Goal: Task Accomplishment & Management: Complete application form

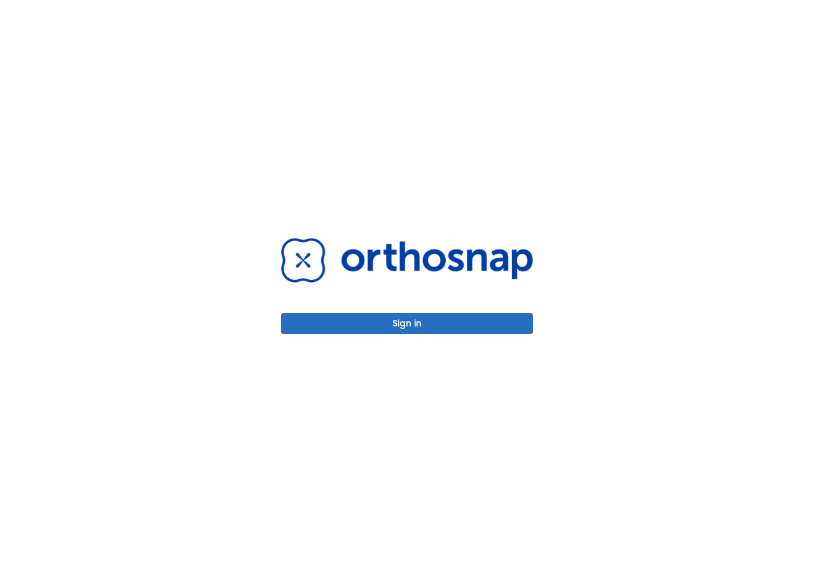
click at [466, 326] on button "Sign in" at bounding box center [407, 323] width 252 height 21
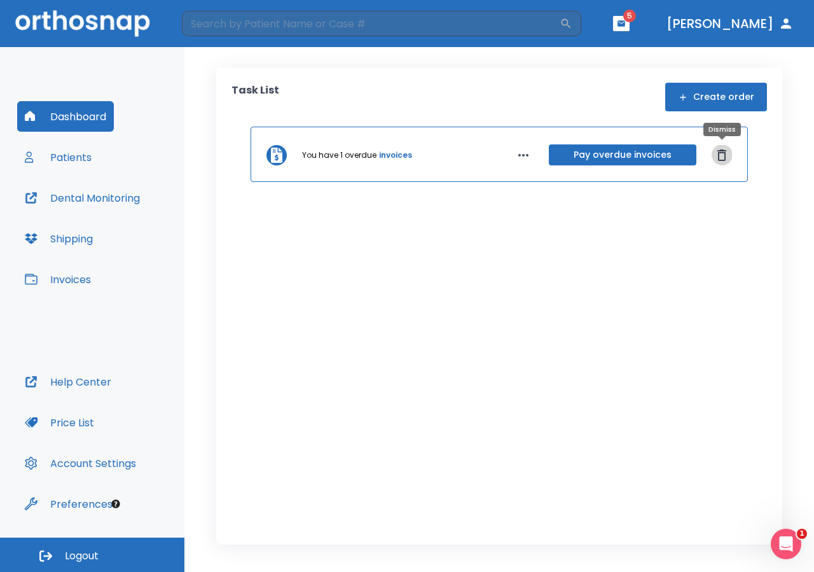
click at [716, 155] on icon "Dismiss" at bounding box center [721, 155] width 15 height 15
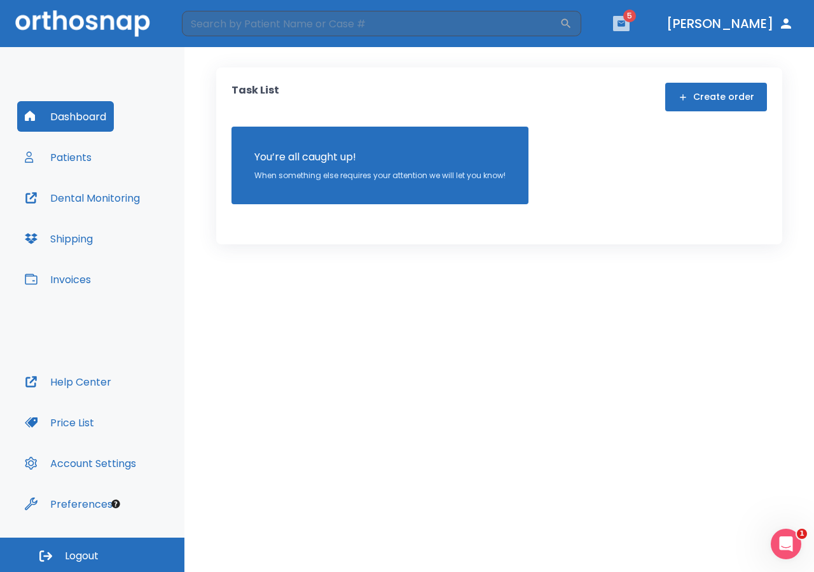
click at [626, 26] on icon "button" at bounding box center [621, 23] width 9 height 9
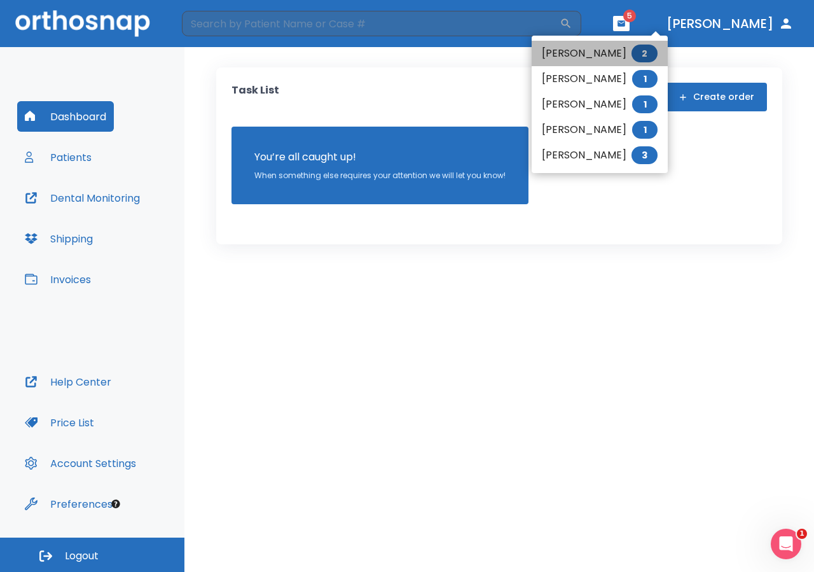
click at [611, 57] on li "JESSICA POLANCO 2" at bounding box center [600, 53] width 136 height 25
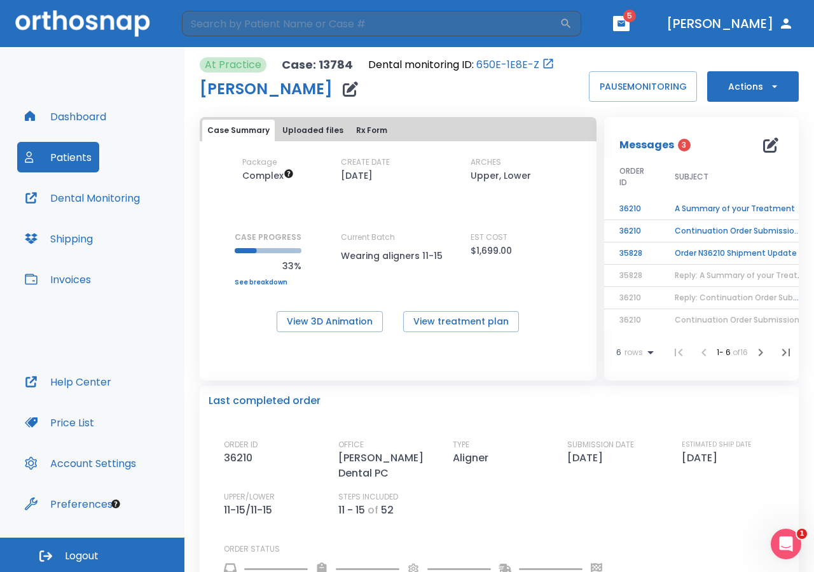
click at [693, 207] on td "A Summary of your Treatment" at bounding box center [739, 209] width 159 height 22
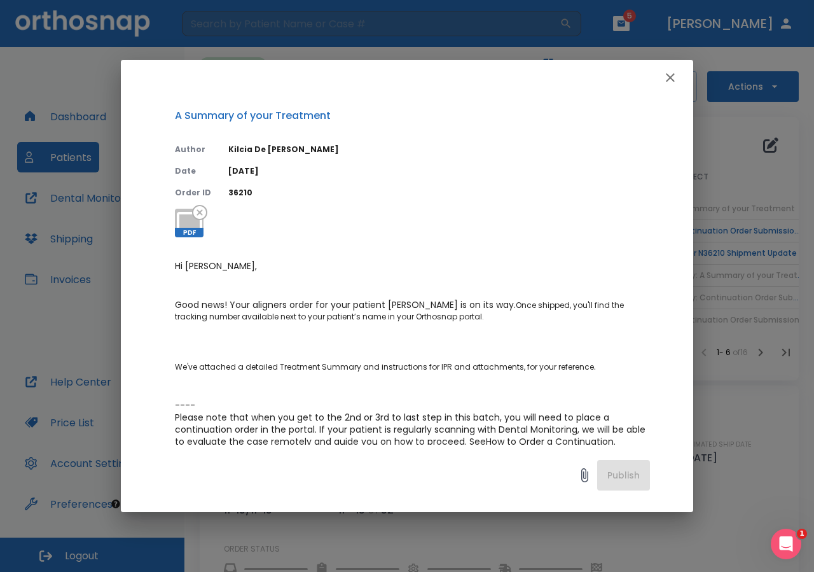
click at [668, 76] on icon "button" at bounding box center [670, 77] width 15 height 15
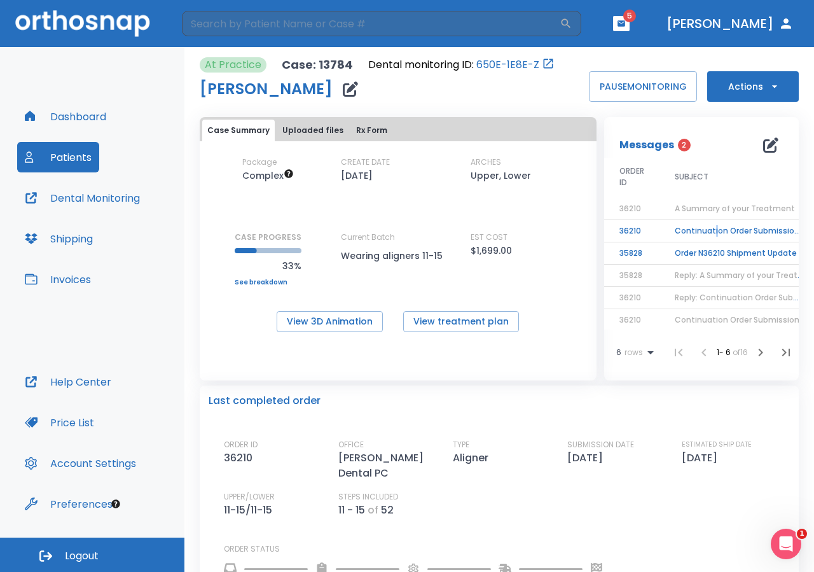
click at [708, 233] on td "Continuation Order Submission YES" at bounding box center [739, 231] width 159 height 22
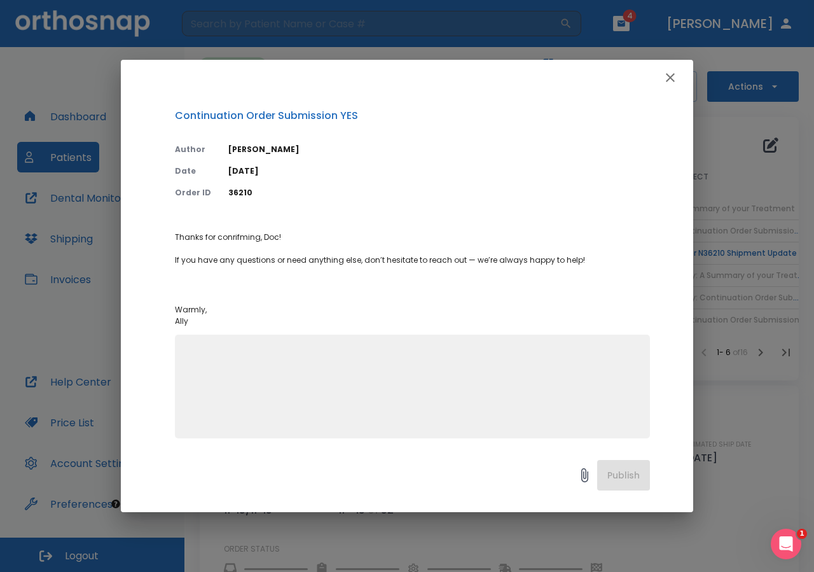
click at [669, 81] on icon "button" at bounding box center [670, 77] width 15 height 15
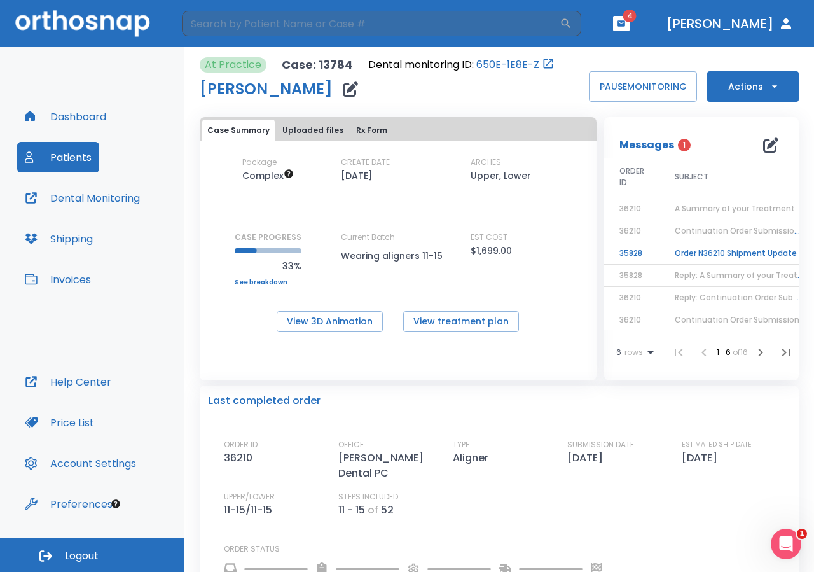
click at [706, 246] on td "Order N36210 Shipment Update" at bounding box center [739, 253] width 159 height 22
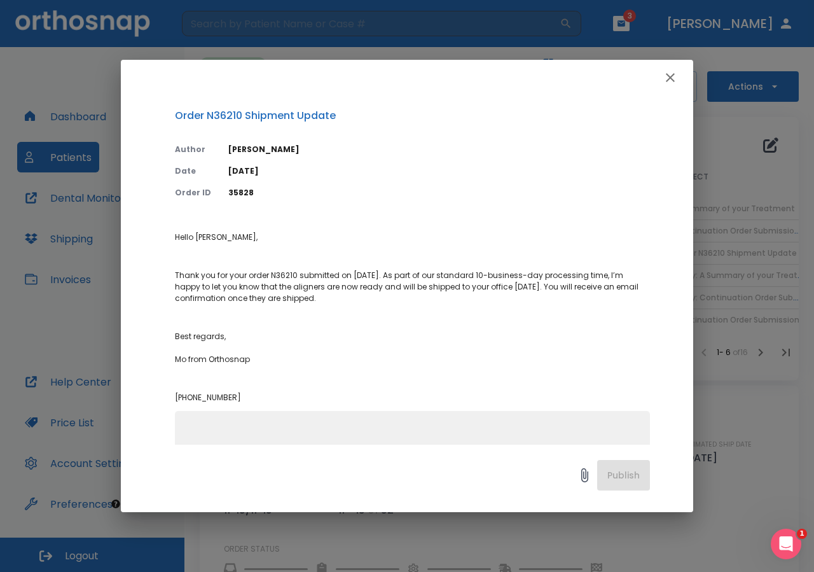
click at [665, 79] on icon "button" at bounding box center [670, 77] width 15 height 15
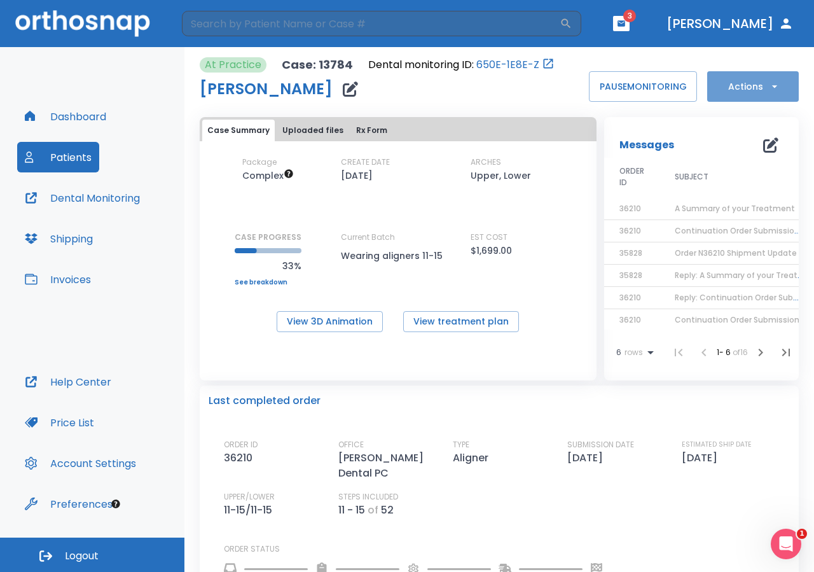
click at [739, 88] on button "Actions" at bounding box center [753, 86] width 92 height 31
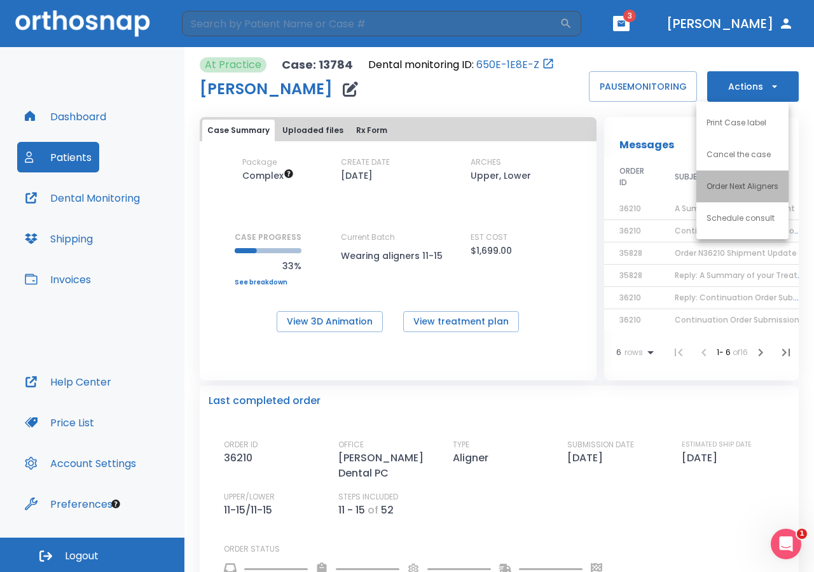
click at [735, 190] on p "Order Next Aligners" at bounding box center [743, 186] width 72 height 11
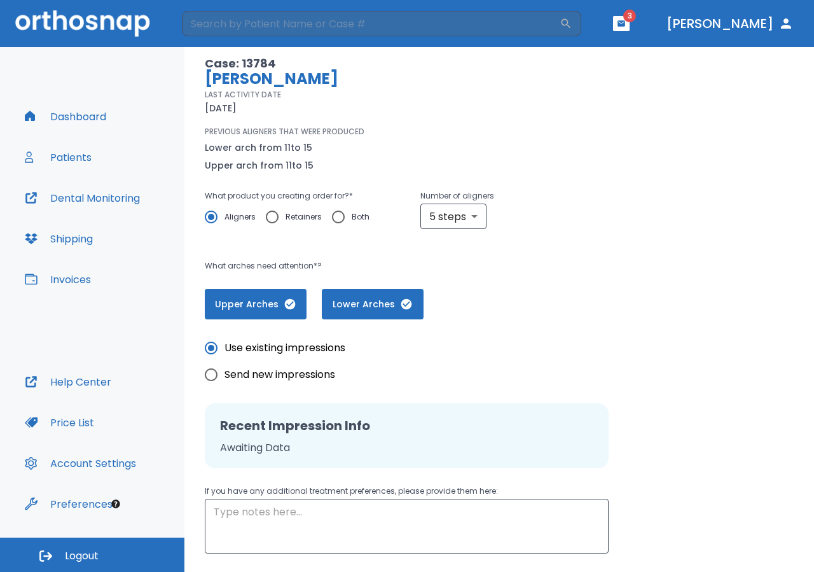
scroll to position [171, 0]
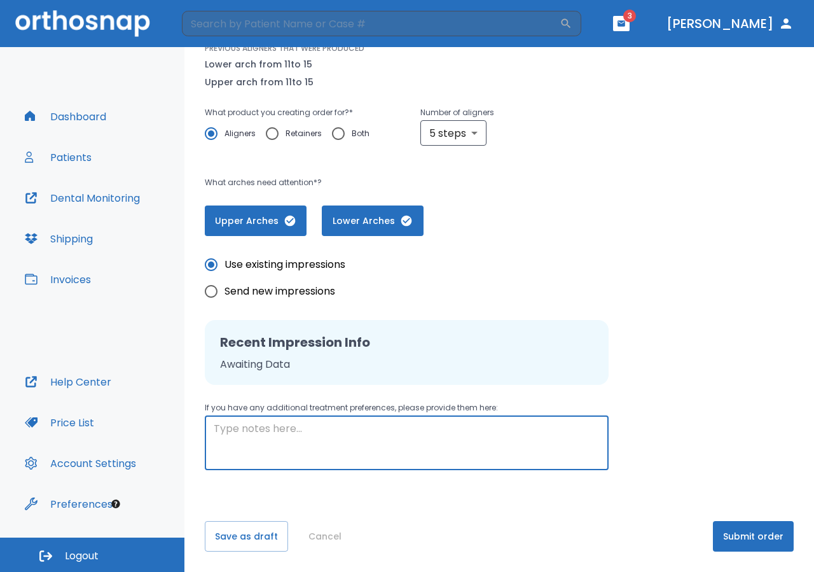
click at [431, 457] on textarea at bounding box center [407, 443] width 386 height 44
type textarea "WE NEED TO ORDER THE FOLLOWING ALIGNERS FOR JESSICA POLANCO . THANK YOU !"
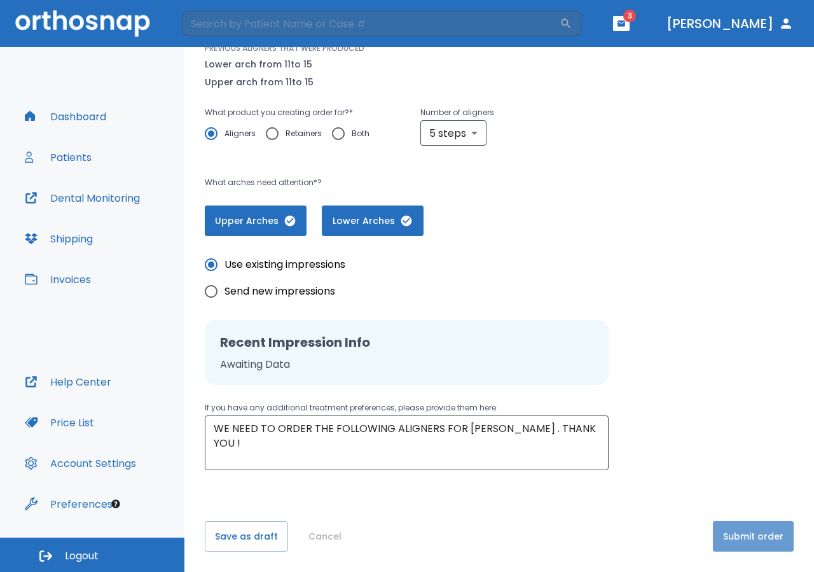
click at [751, 543] on button "Submit order" at bounding box center [753, 536] width 81 height 31
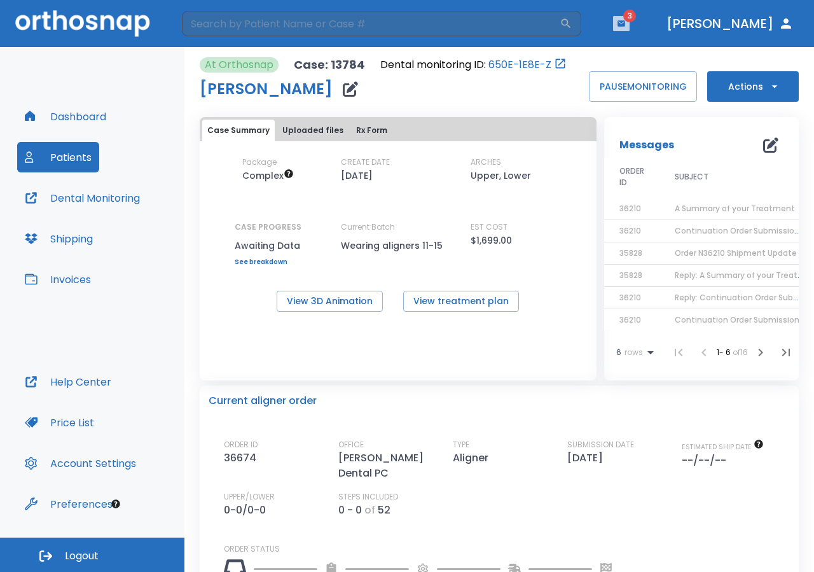
click at [625, 25] on icon "button" at bounding box center [622, 23] width 8 height 6
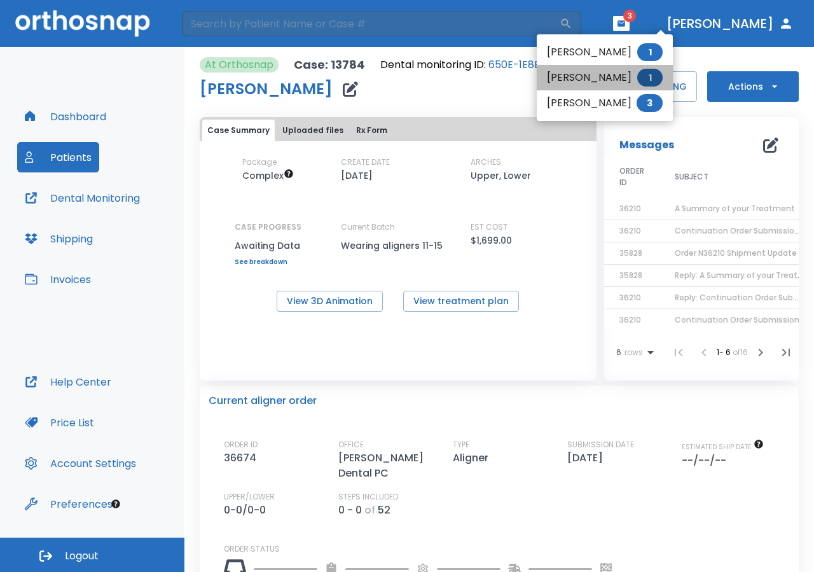
click at [619, 76] on li "JUAN PAULINO 1" at bounding box center [605, 77] width 136 height 25
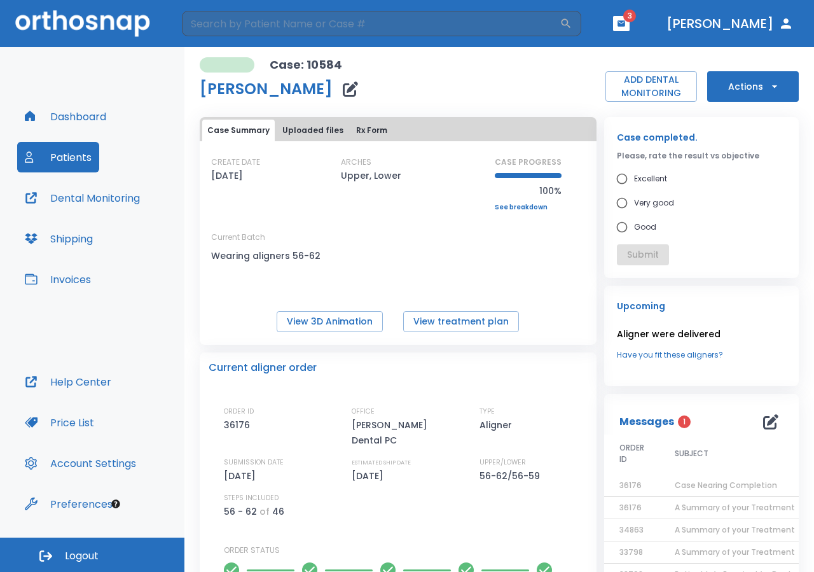
click at [768, 86] on icon "button" at bounding box center [774, 86] width 13 height 13
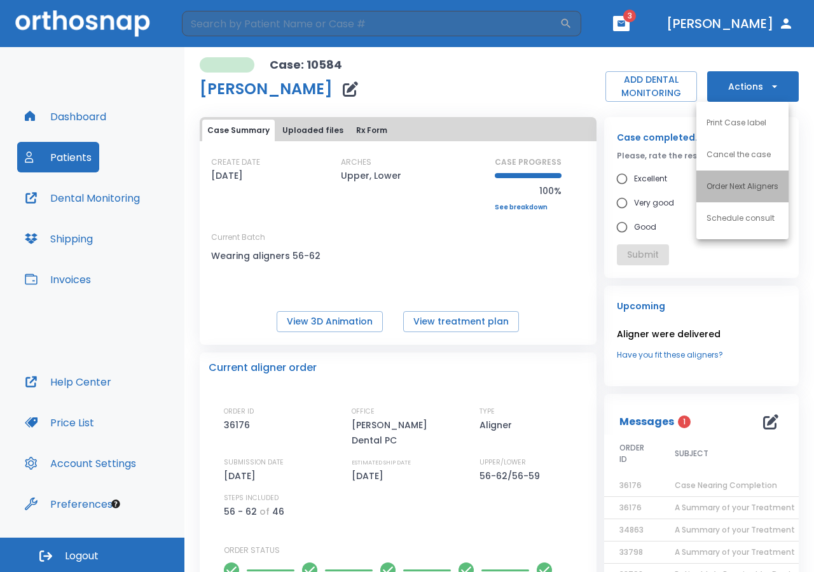
click at [754, 186] on p "Order Next Aligners" at bounding box center [743, 186] width 72 height 11
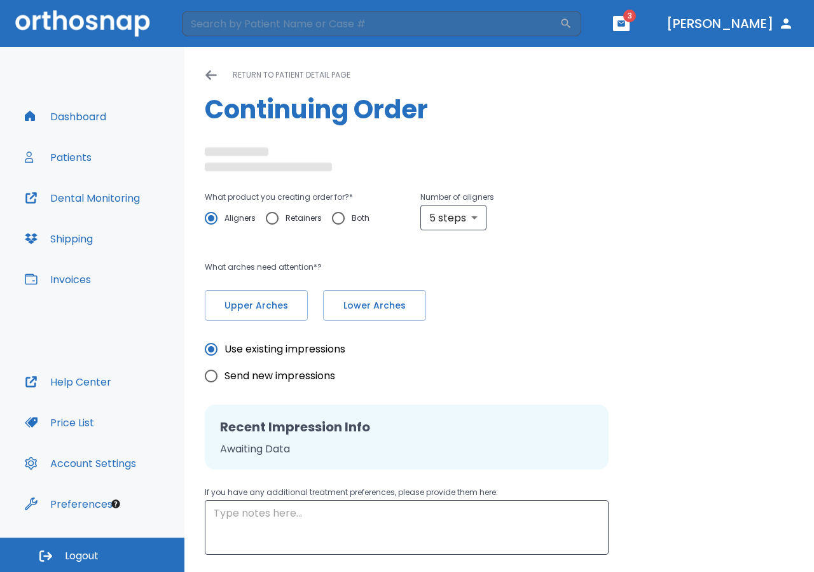
radio input "false"
radio input "true"
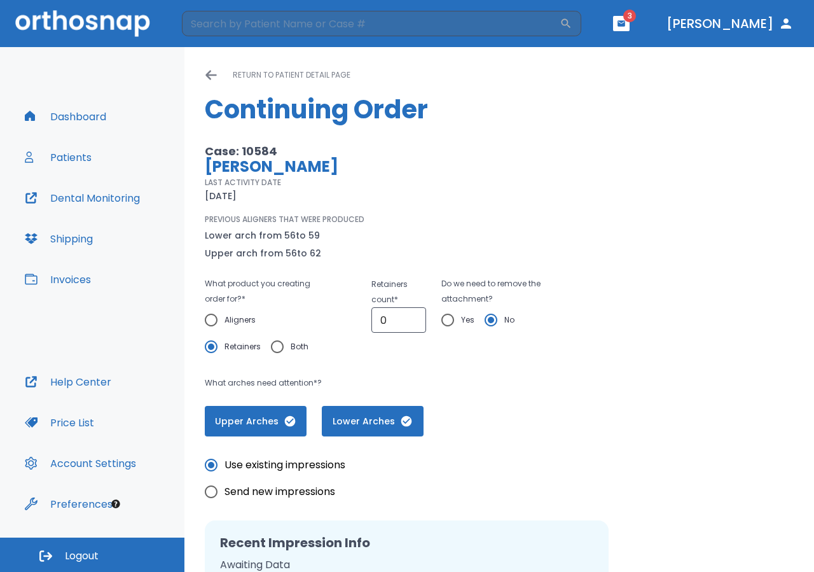
scroll to position [88, 0]
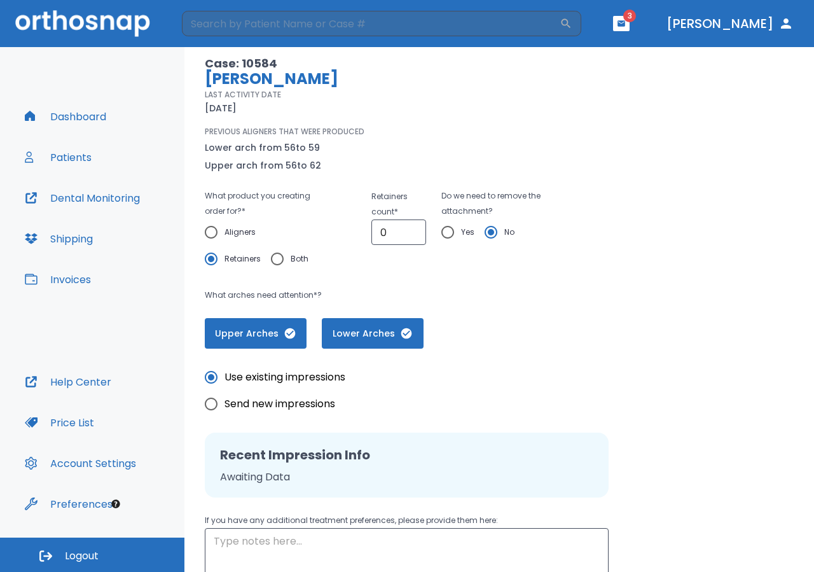
click at [210, 256] on input "Retainers" at bounding box center [211, 259] width 27 height 27
click at [489, 228] on input "No" at bounding box center [491, 232] width 27 height 27
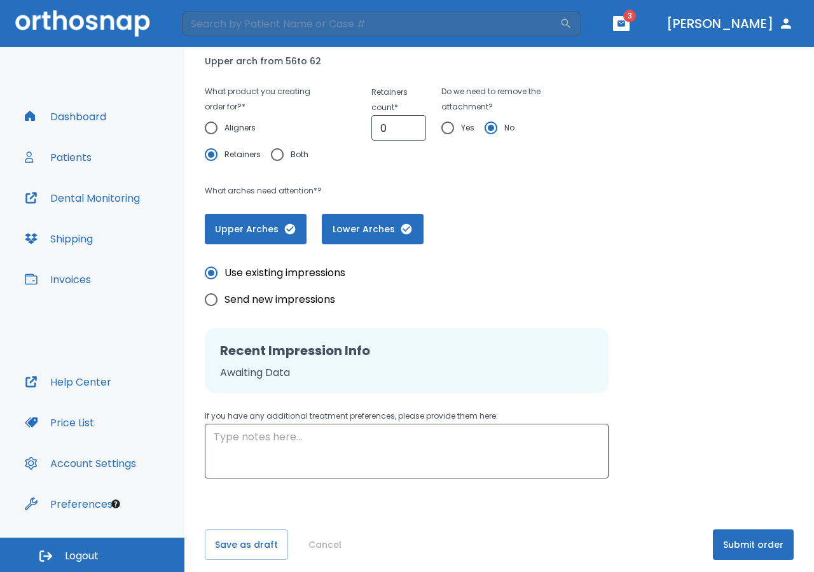
scroll to position [200, 0]
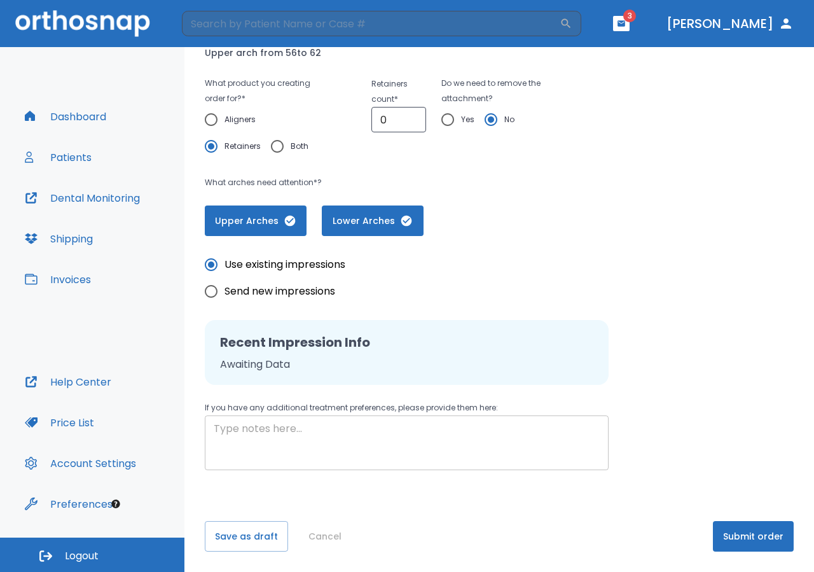
click at [361, 456] on textarea at bounding box center [407, 443] width 386 height 44
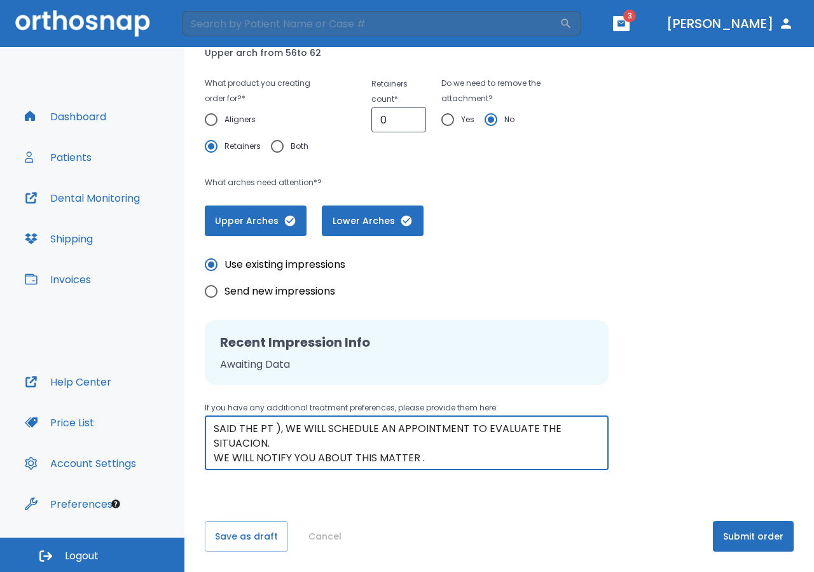
scroll to position [29, 0]
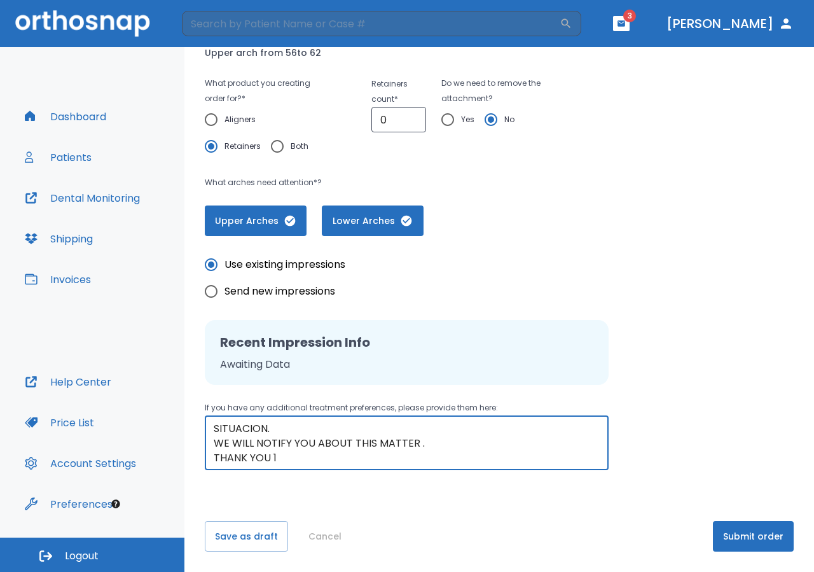
type textarea "WE ARE HAVING PROBLEM WITH THE LAST 7 ALIGNERS RECEIVED FROM YOU ( SAID THE PT …"
click at [747, 536] on button "Submit order" at bounding box center [753, 536] width 81 height 31
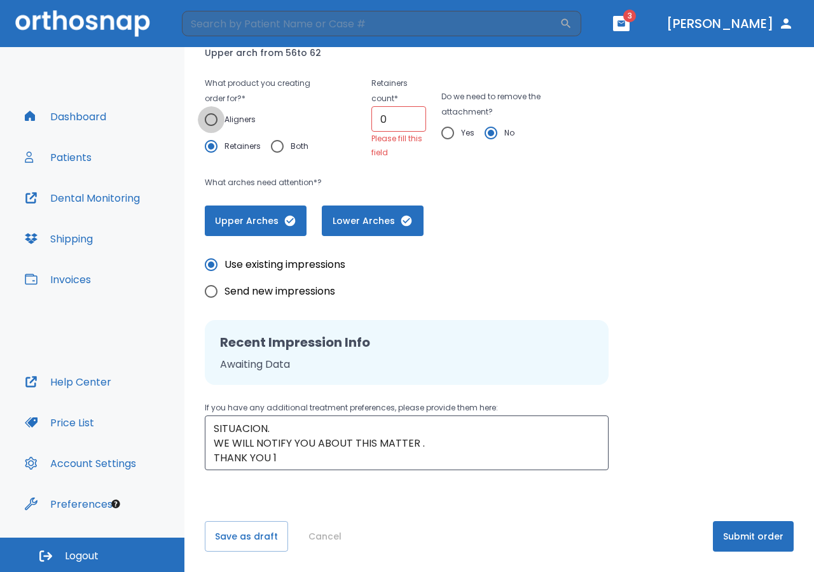
click at [211, 120] on input "Aligners" at bounding box center [211, 119] width 27 height 27
radio input "true"
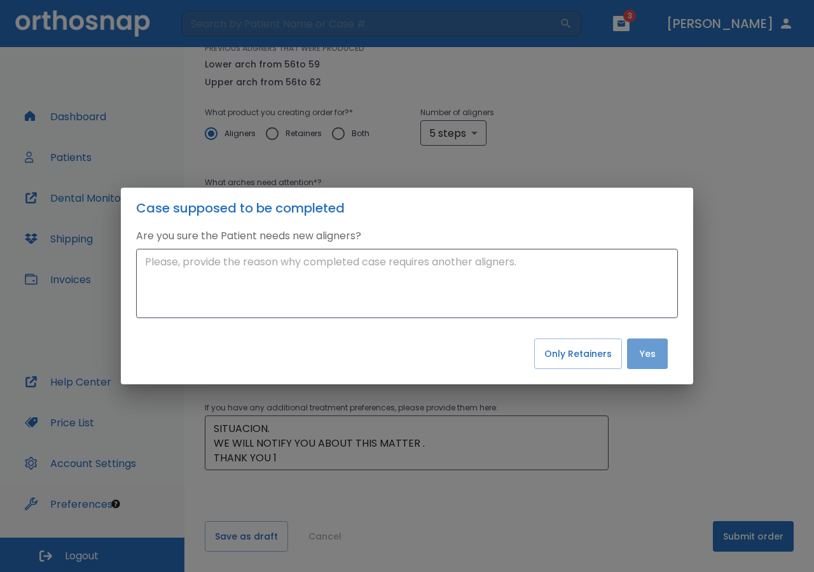
click at [643, 356] on button "Yes" at bounding box center [647, 353] width 41 height 31
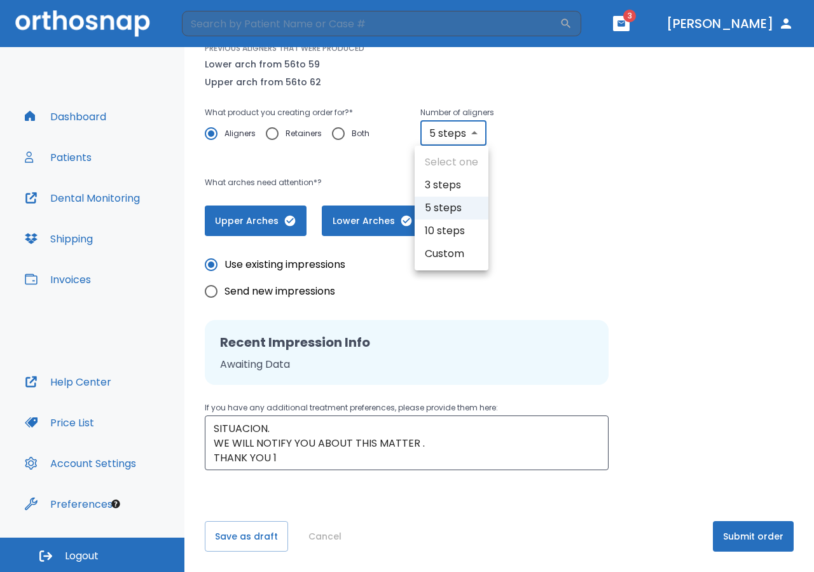
click at [469, 133] on body "​ 3 Dr. Galan Dashboard Patients Dental Monitoring Shipping Invoices Help Cente…" at bounding box center [407, 286] width 814 height 572
drag, startPoint x: 469, startPoint y: 255, endPoint x: 473, endPoint y: 261, distance: 6.9
click at [469, 256] on li "Custom" at bounding box center [452, 253] width 74 height 23
type input "custom"
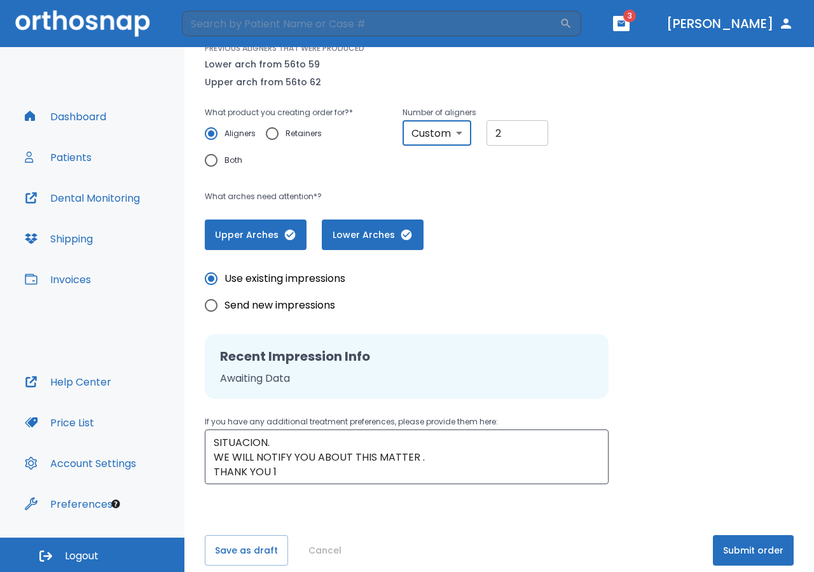
click at [525, 130] on input "2" at bounding box center [518, 132] width 62 height 25
click at [524, 135] on input "1" at bounding box center [518, 132] width 62 height 25
type input "1"
click at [524, 135] on input "1" at bounding box center [518, 132] width 62 height 25
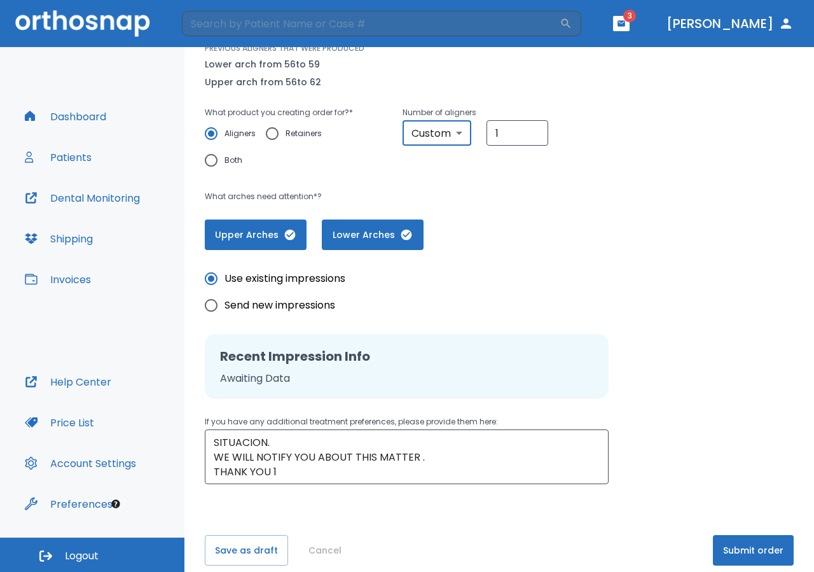
scroll to position [185, 0]
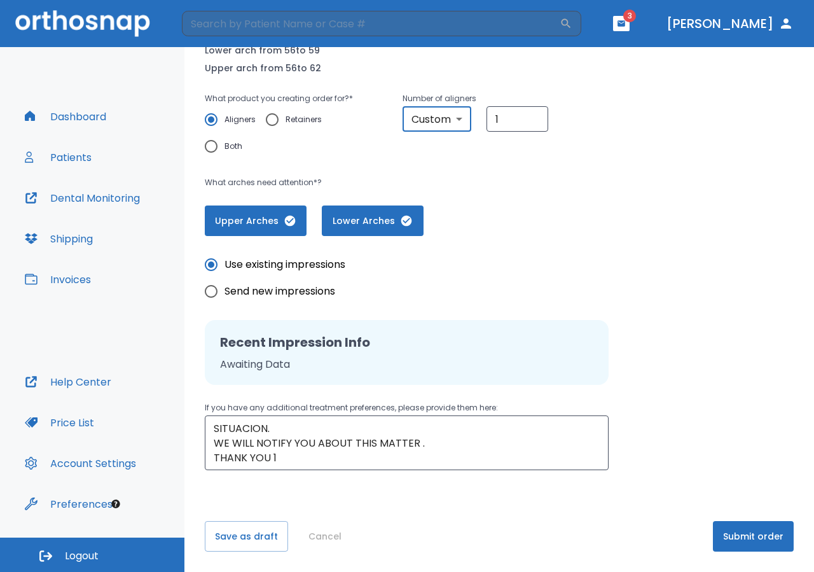
click at [749, 531] on button "Submit order" at bounding box center [753, 536] width 81 height 31
click at [753, 538] on button "Submit order" at bounding box center [753, 536] width 81 height 31
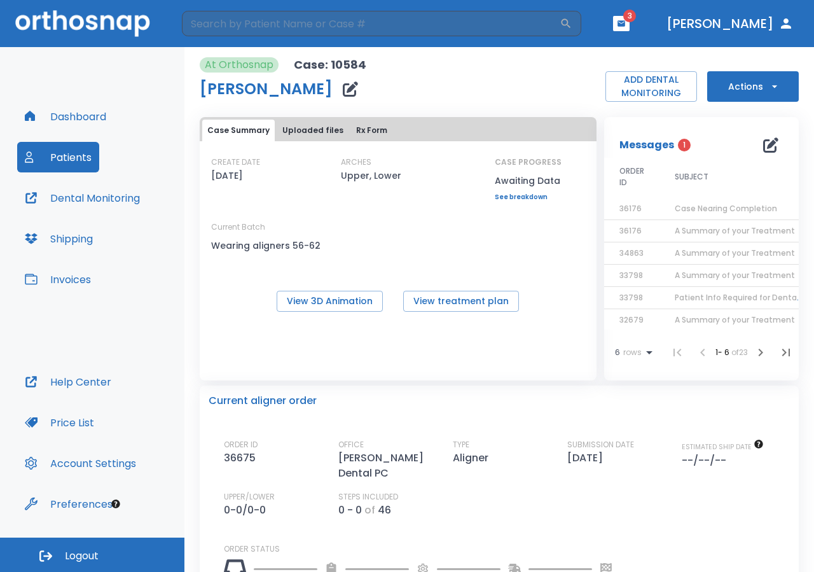
click at [679, 145] on span "1" at bounding box center [684, 145] width 13 height 13
click at [630, 18] on button "button" at bounding box center [621, 23] width 17 height 15
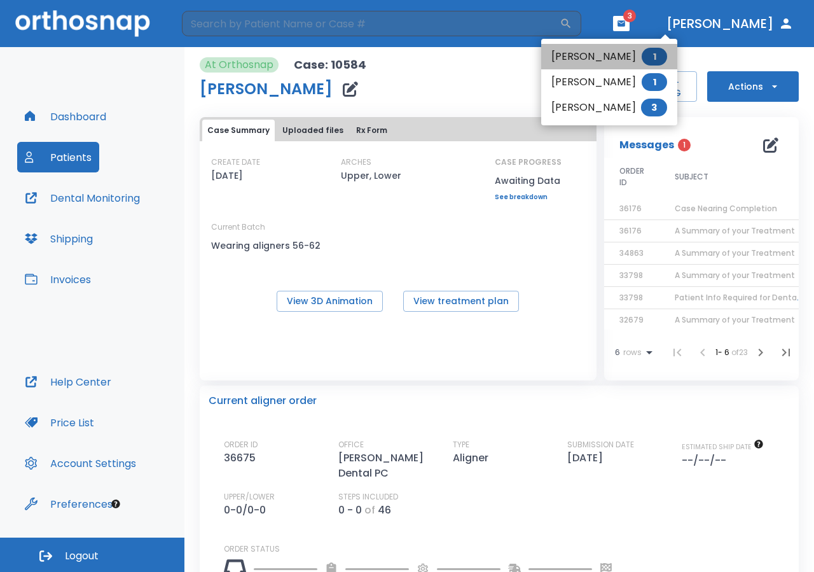
click at [656, 50] on span "1" at bounding box center [654, 57] width 25 height 18
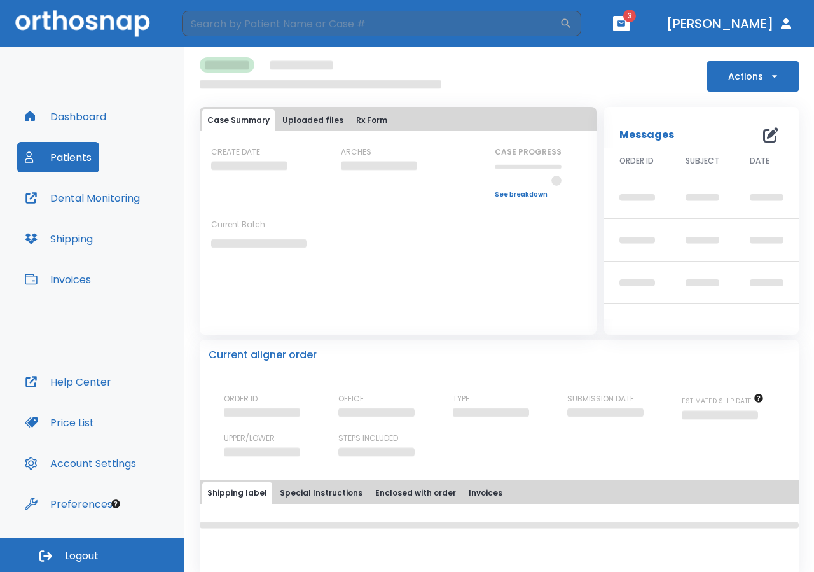
click at [625, 22] on icon "button" at bounding box center [622, 23] width 8 height 6
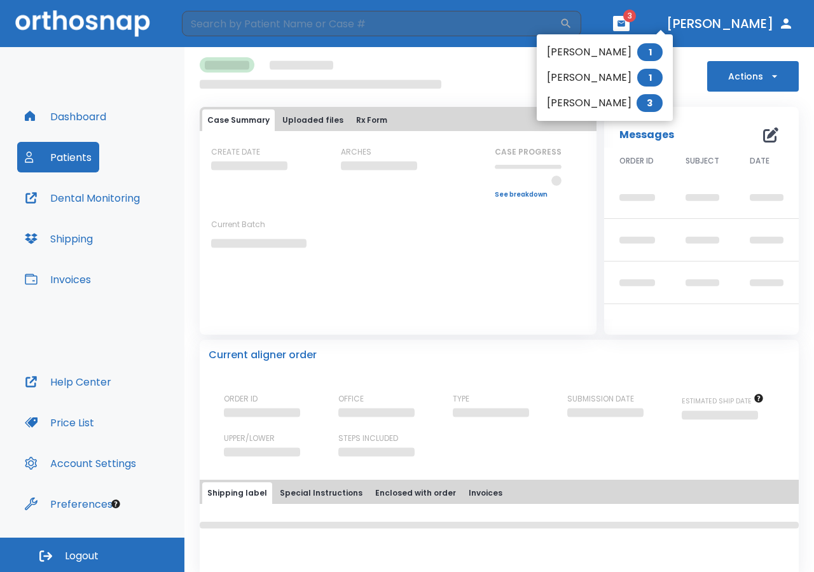
click at [651, 95] on span "3" at bounding box center [650, 103] width 26 height 18
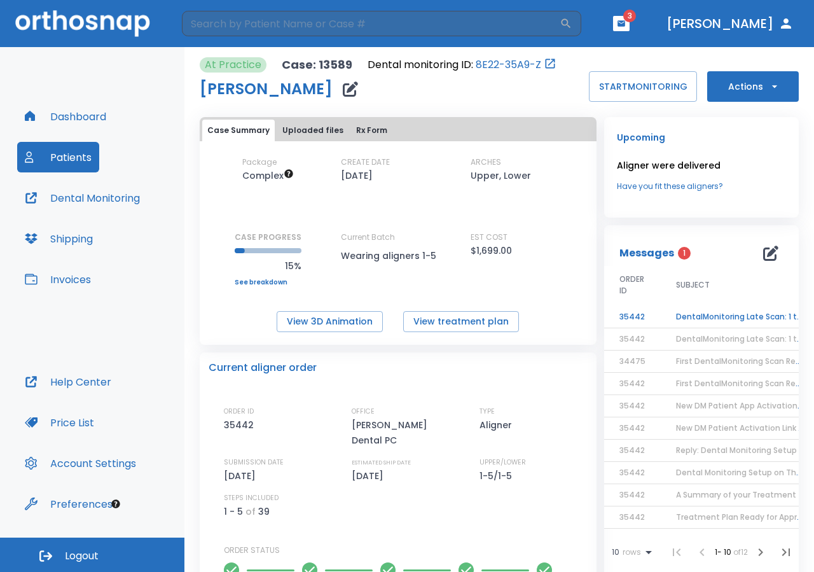
click at [721, 316] on td "DentalMonitoring Late Scan: 1 to 2 Weeks Notification" at bounding box center [740, 317] width 159 height 22
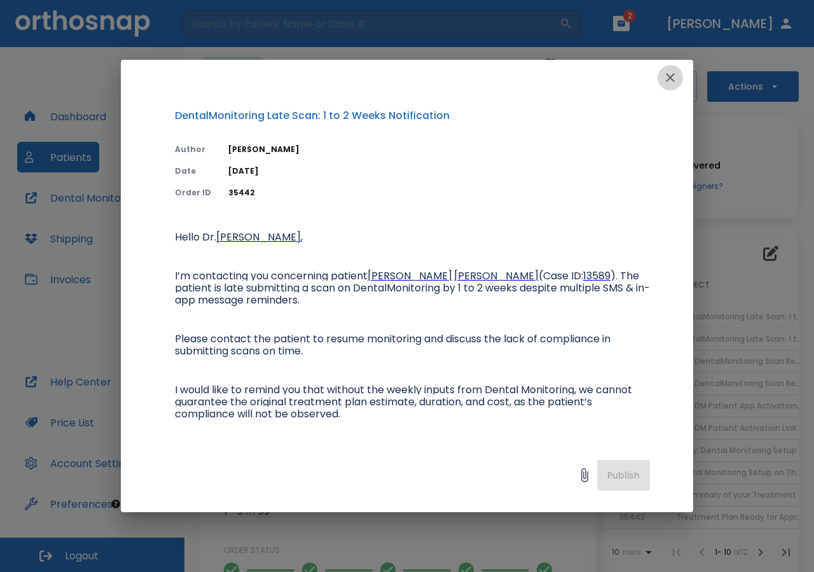
click at [673, 78] on icon "button" at bounding box center [670, 77] width 15 height 15
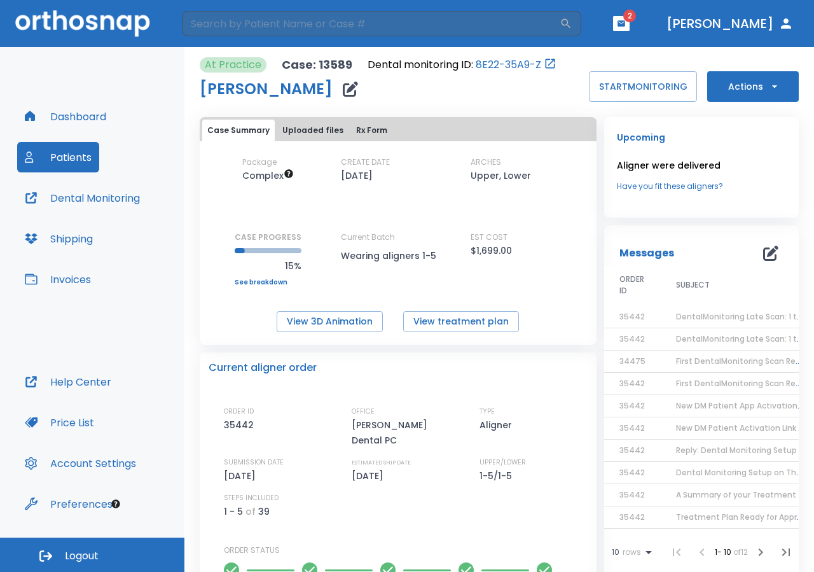
click at [625, 24] on icon "button" at bounding box center [622, 23] width 8 height 6
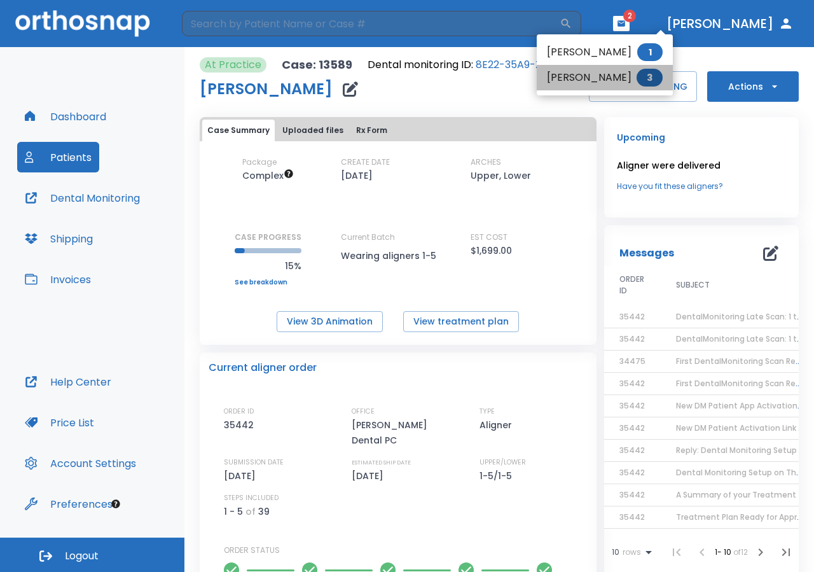
click at [649, 74] on span "3" at bounding box center [650, 78] width 26 height 18
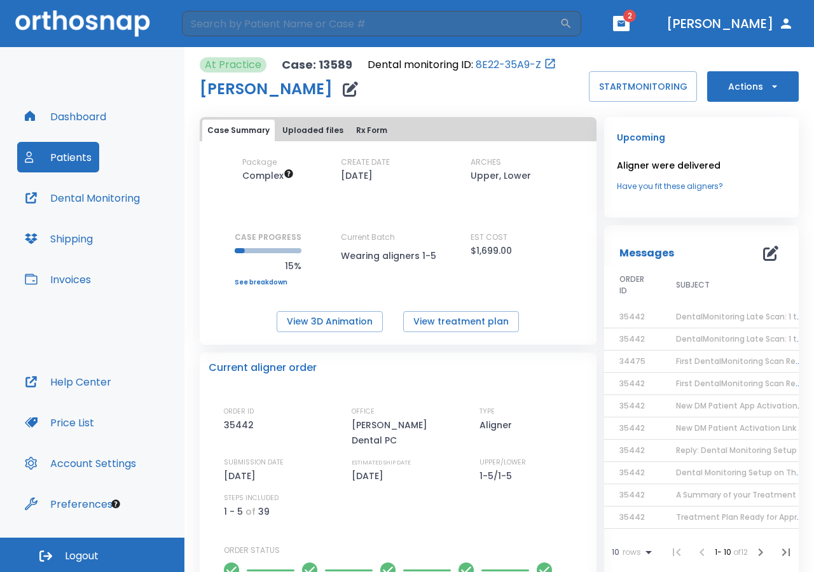
click at [625, 25] on icon "button" at bounding box center [622, 23] width 8 height 6
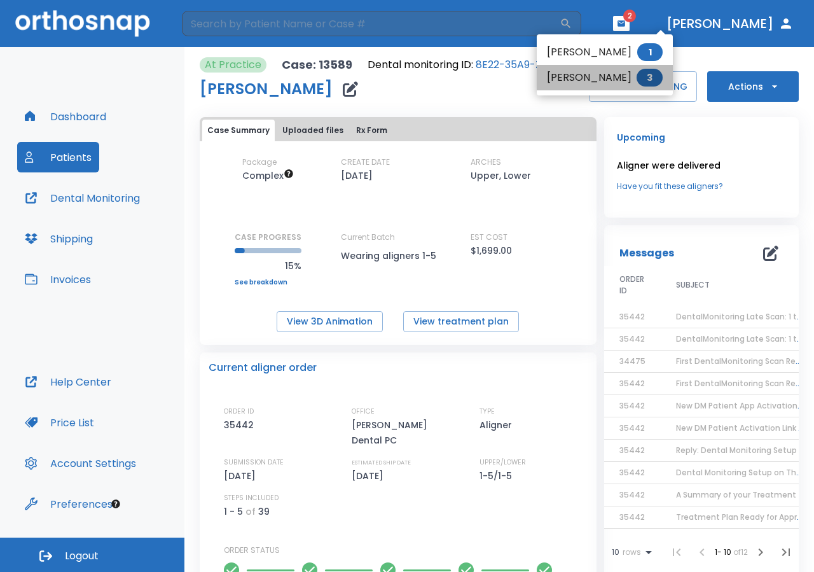
click at [609, 74] on li "ARICIDES MEDINA 3" at bounding box center [605, 77] width 136 height 25
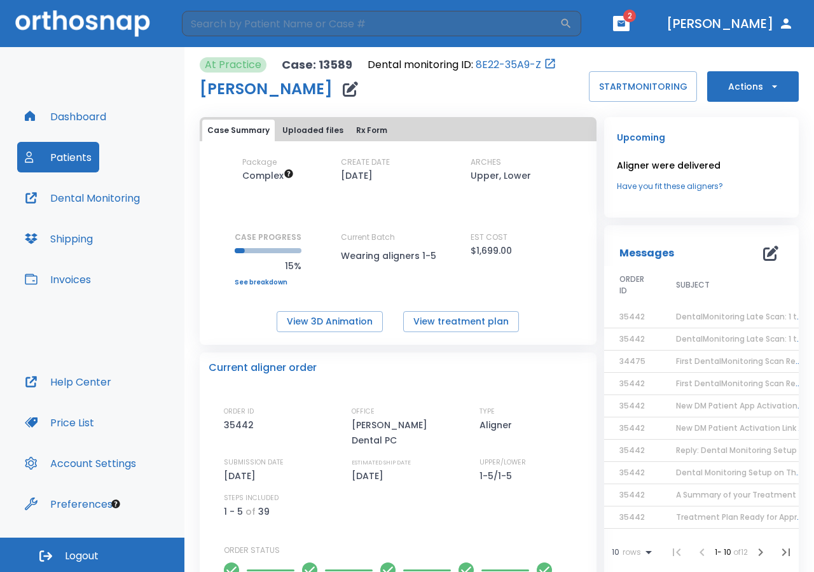
click at [630, 29] on button "button" at bounding box center [621, 23] width 17 height 15
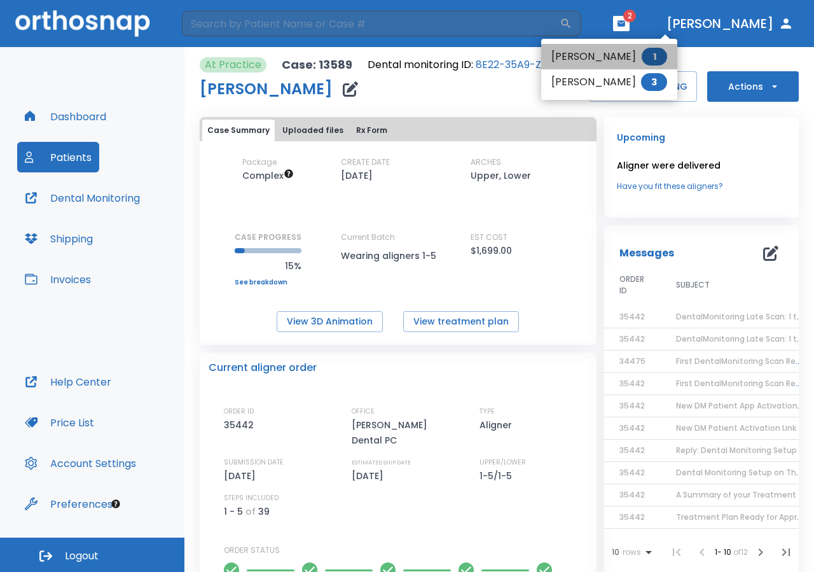
click at [615, 52] on li "JUAN PAULINO 1" at bounding box center [609, 56] width 136 height 25
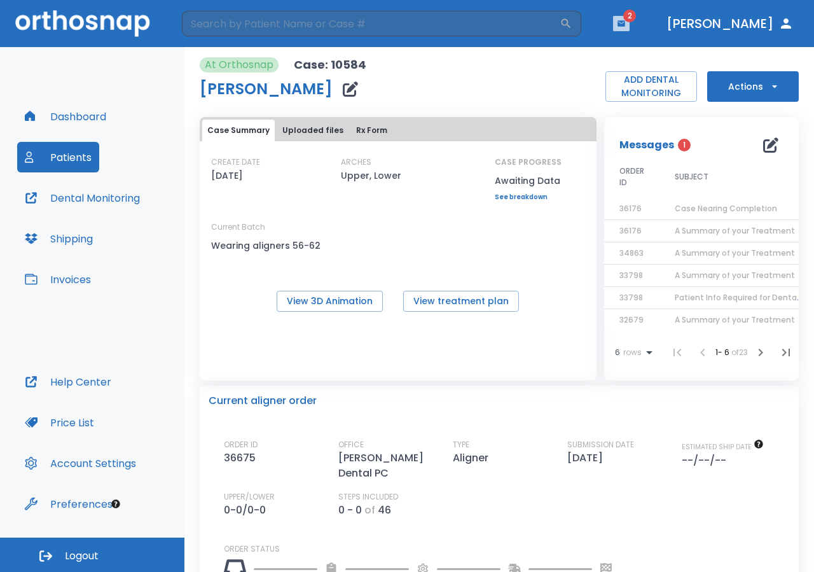
click at [630, 27] on button "button" at bounding box center [621, 23] width 17 height 15
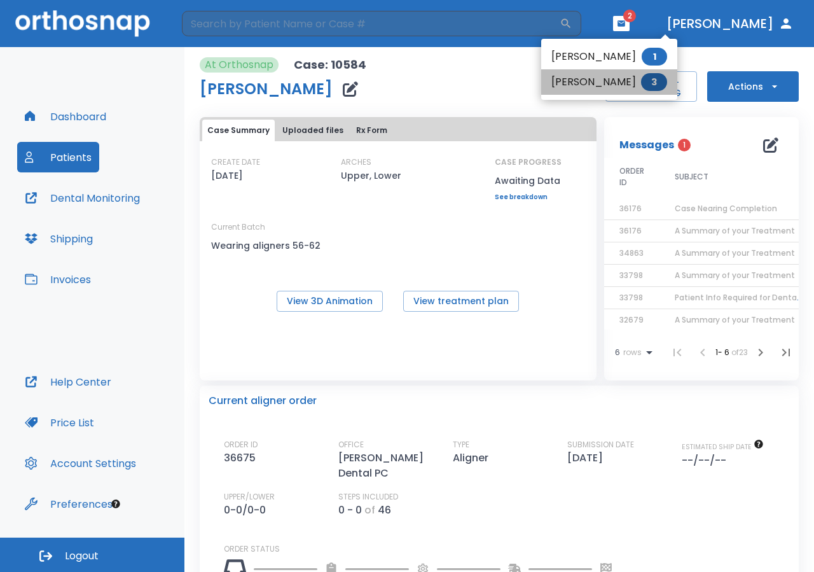
click at [587, 78] on li "ARICIDES MEDINA 3" at bounding box center [609, 81] width 136 height 25
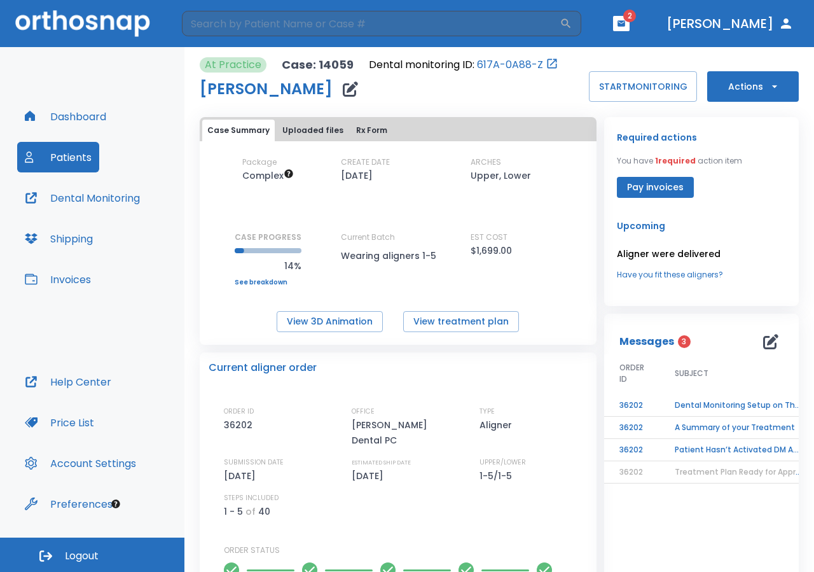
click at [727, 402] on td "Dental Monitoring Setup on The Delivery Day" at bounding box center [739, 405] width 159 height 22
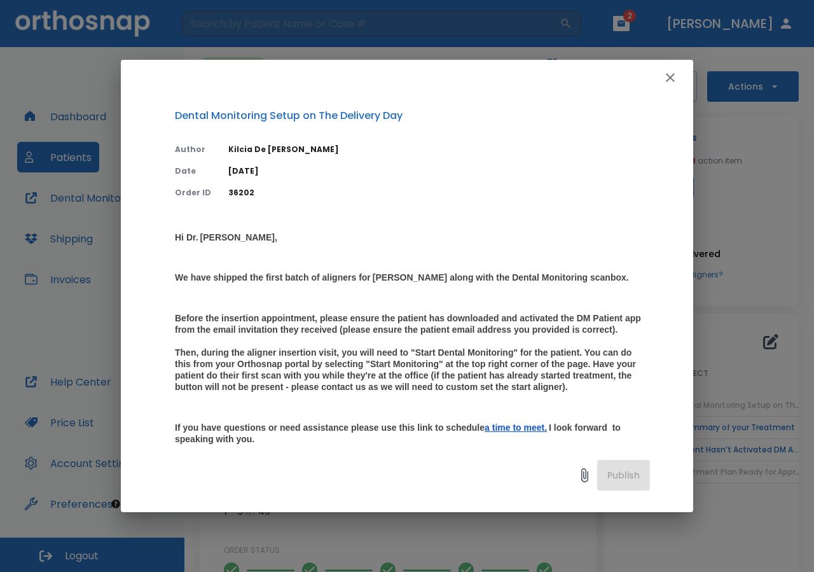
click at [666, 76] on icon "button" at bounding box center [670, 77] width 15 height 15
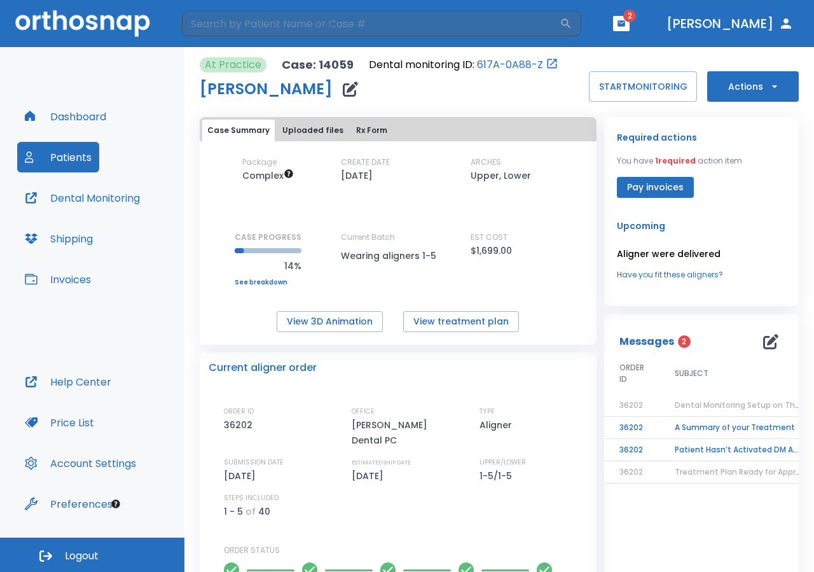
click at [737, 428] on td "A Summary of your Treatment" at bounding box center [739, 428] width 159 height 22
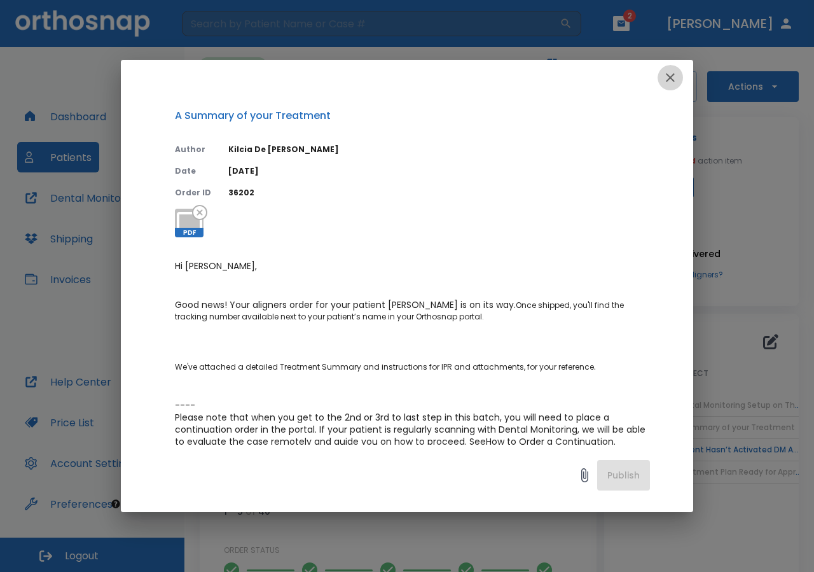
click at [671, 73] on icon "button" at bounding box center [670, 77] width 15 height 15
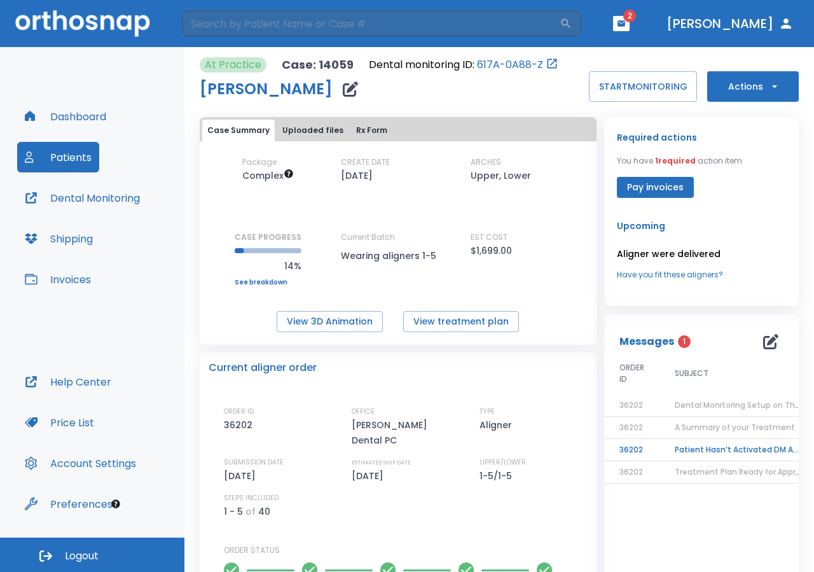
click at [734, 448] on td "Patient Hasn’t Activated DM App yet!" at bounding box center [739, 450] width 159 height 22
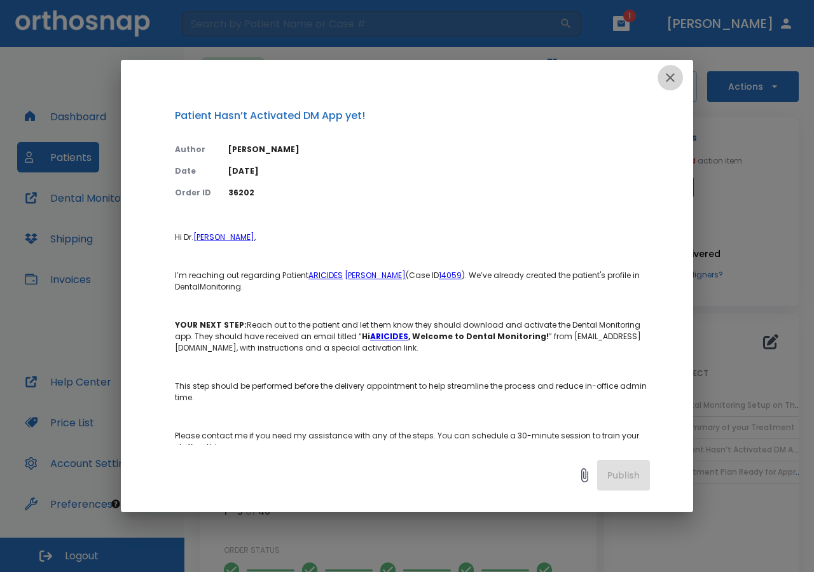
click at [672, 78] on icon "button" at bounding box center [670, 77] width 9 height 9
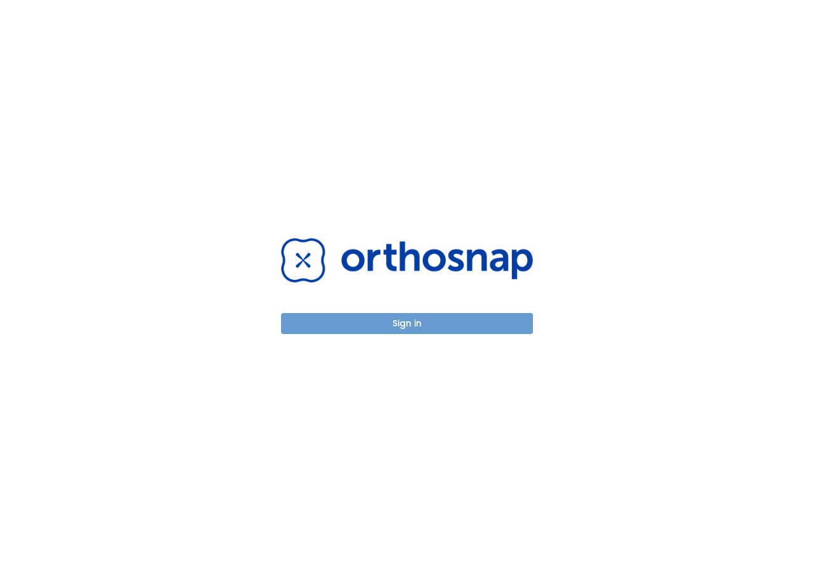
click at [487, 323] on button "Sign in" at bounding box center [407, 323] width 252 height 21
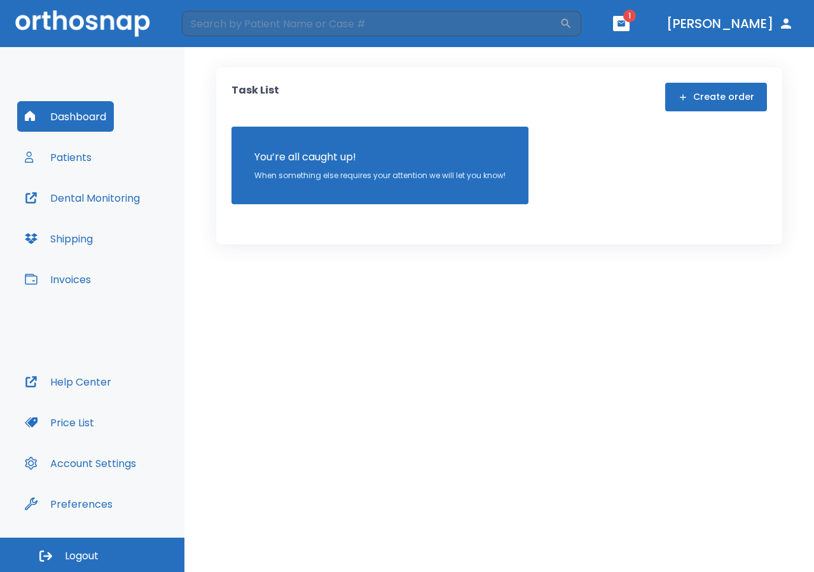
click at [630, 28] on button "button" at bounding box center [621, 23] width 17 height 15
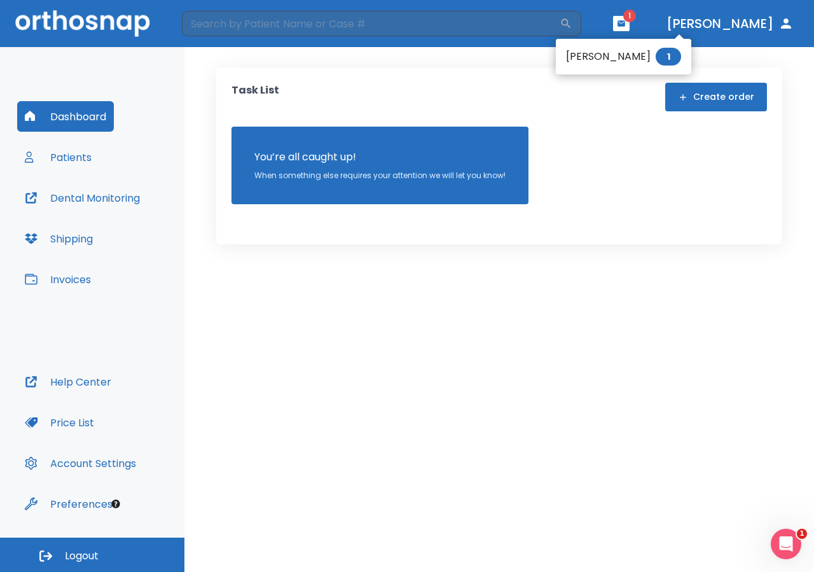
click at [793, 85] on div at bounding box center [407, 286] width 814 height 572
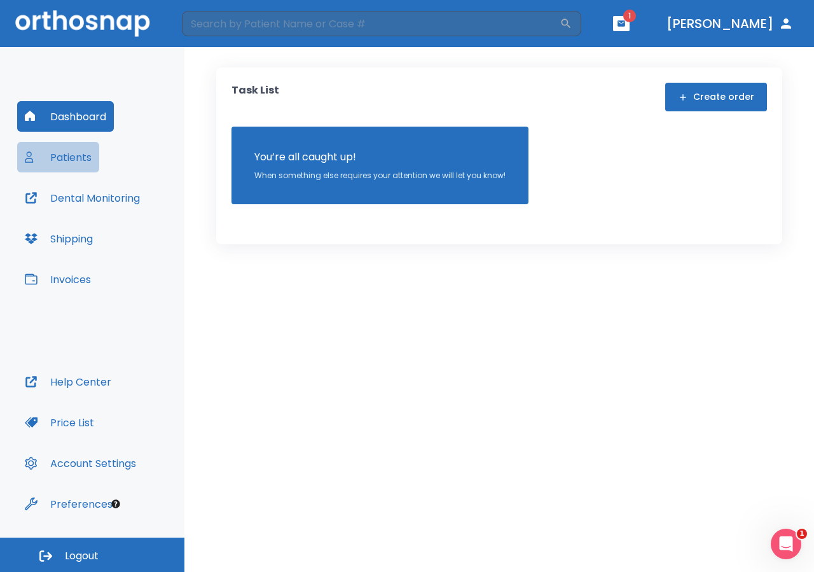
click at [67, 153] on button "Patients" at bounding box center [58, 157] width 82 height 31
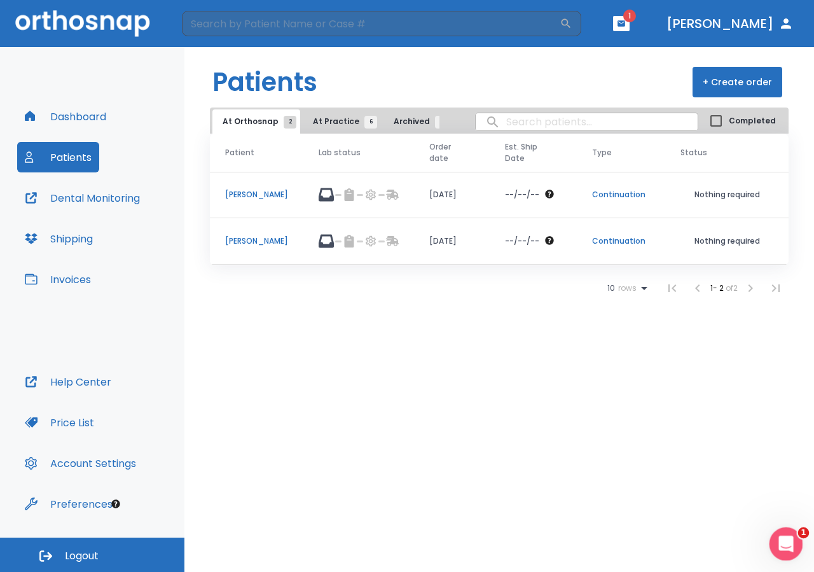
click at [787, 548] on icon "Open Intercom Messenger" at bounding box center [784, 542] width 21 height 21
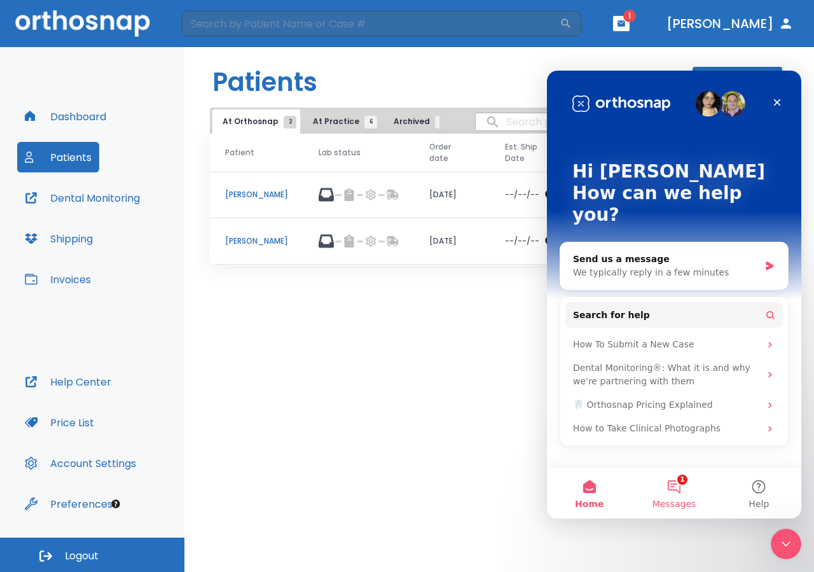
click at [677, 492] on button "1 Messages" at bounding box center [674, 493] width 85 height 51
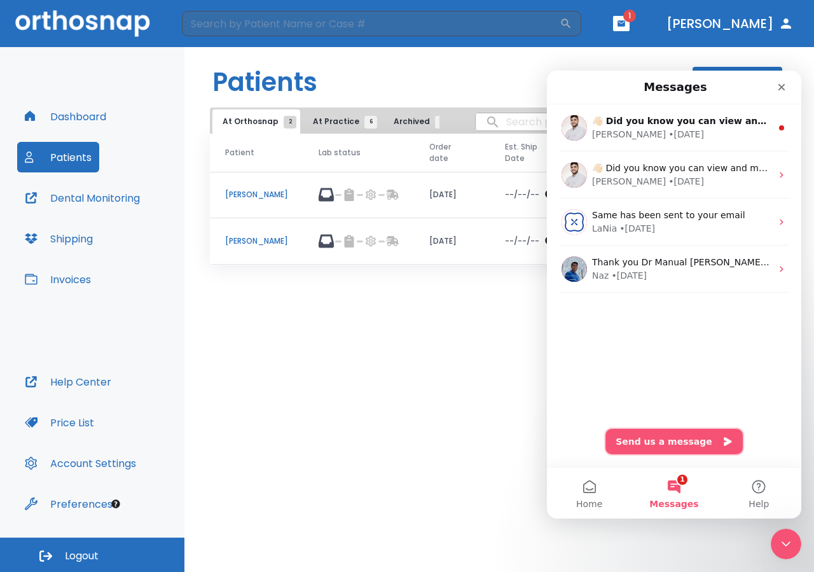
click at [683, 447] on button "Send us a message" at bounding box center [674, 441] width 137 height 25
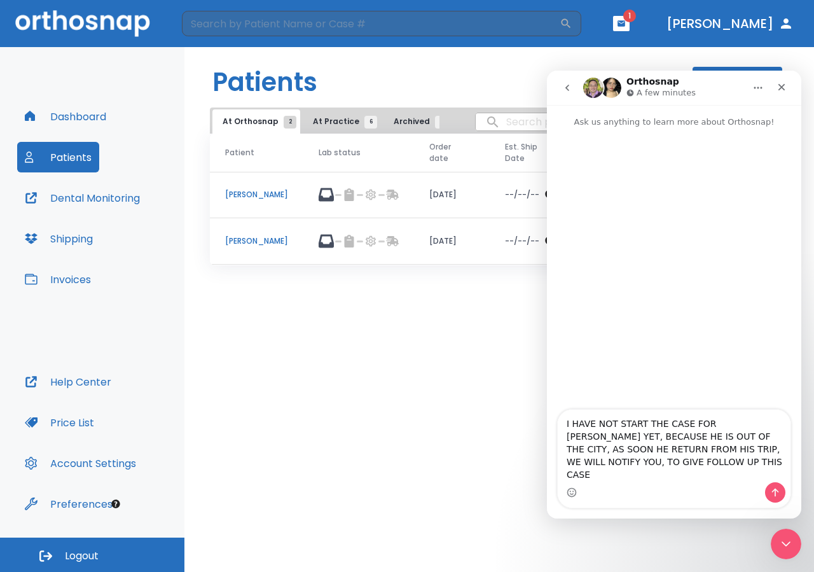
type textarea "I HAVE NOT START THE CASE FOR ARICIDES MEDINA YET, BECAUSE HE IS OUT OF THE CIT…"
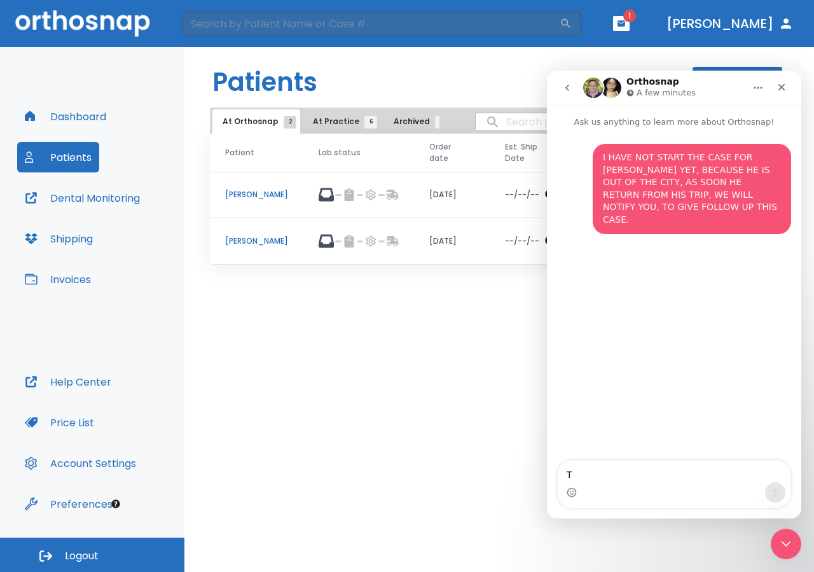
type textarea "TH"
type textarea "THANK YOU !"
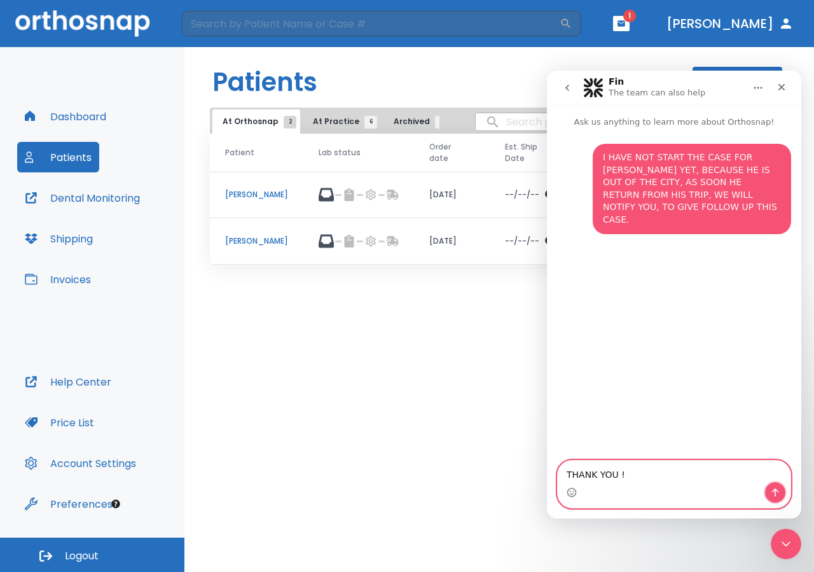
click at [772, 495] on icon "Send a message…" at bounding box center [775, 492] width 10 height 10
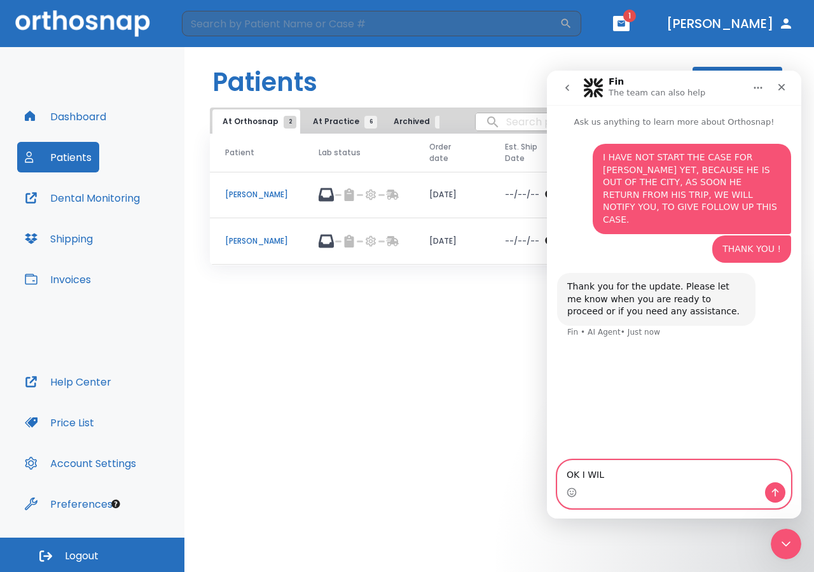
type textarea "OK I WILL"
type textarea "THANK YOU"
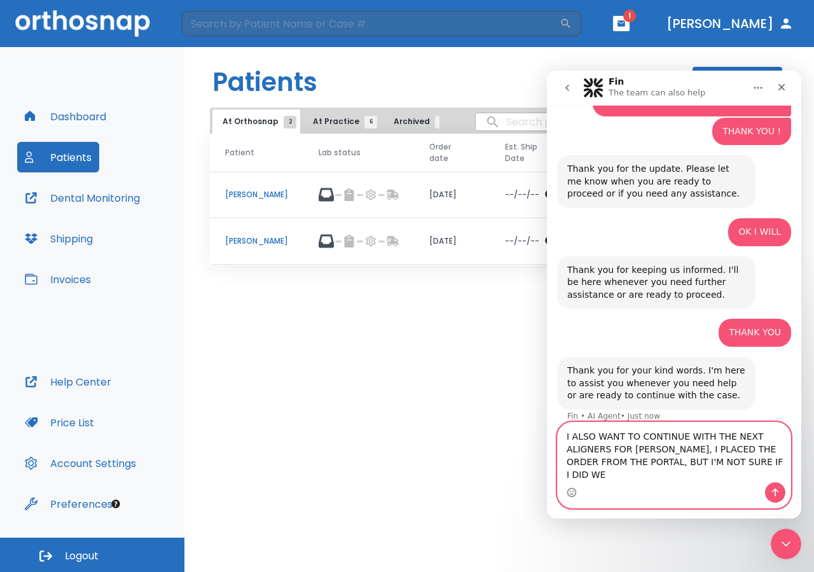
scroll to position [119, 0]
type textarea "I ALSO WANT TO CONTINUE WITH THE NEXT ALIGNERS FOR JESSICA POLANCO, I PLACED TH…"
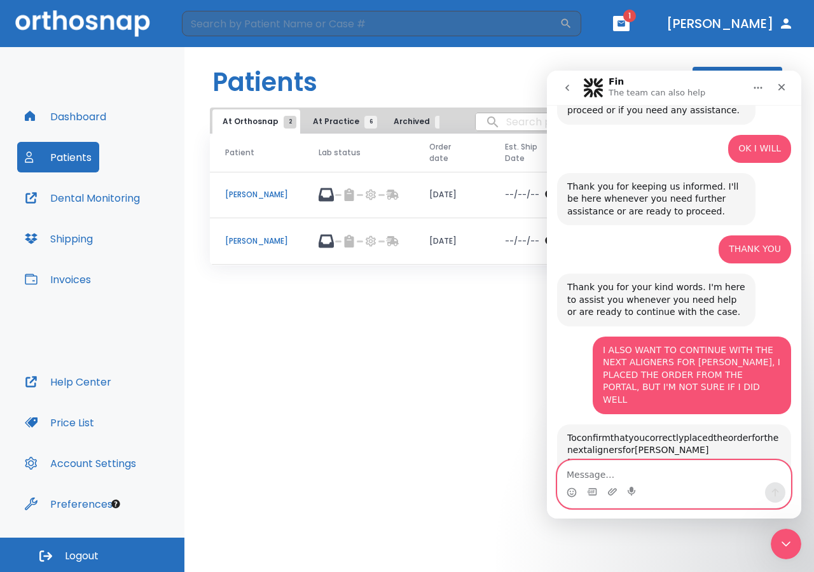
scroll to position [423, 0]
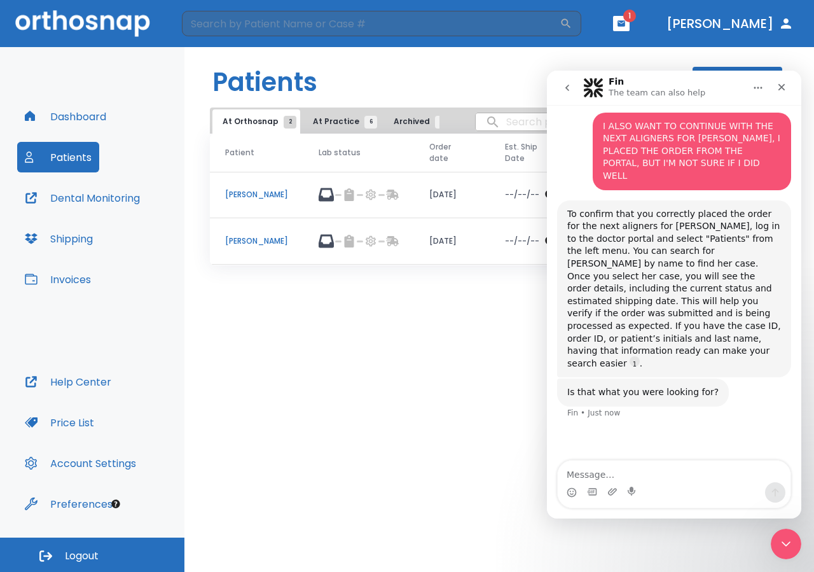
click at [420, 365] on div "Patients + Create order At Orthosnap 2 At Practice 6 Archived 2 Completed Patie…" at bounding box center [499, 309] width 630 height 525
click at [698, 494] on div "Intercom messenger" at bounding box center [674, 492] width 233 height 20
click at [688, 478] on textarea "Message…" at bounding box center [674, 472] width 233 height 22
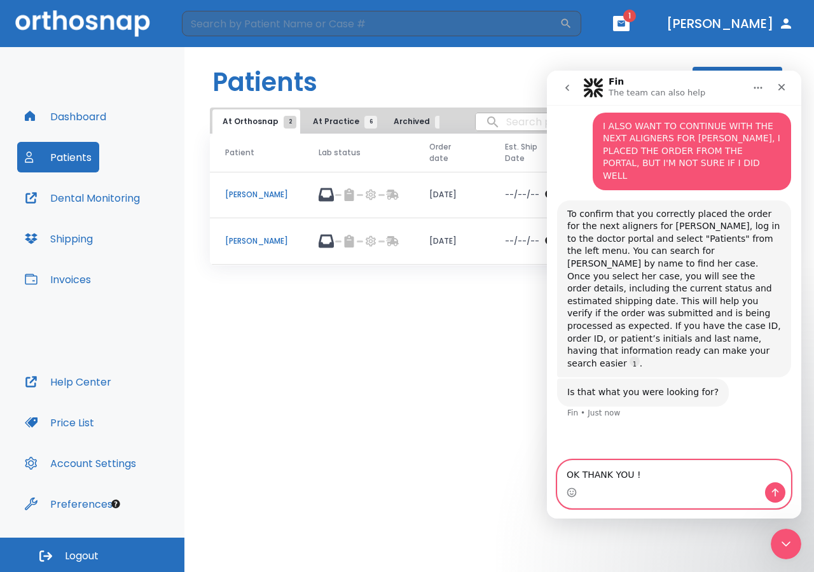
type textarea "OK THANK YOU !"
click at [770, 490] on icon "Send a message…" at bounding box center [775, 492] width 10 height 10
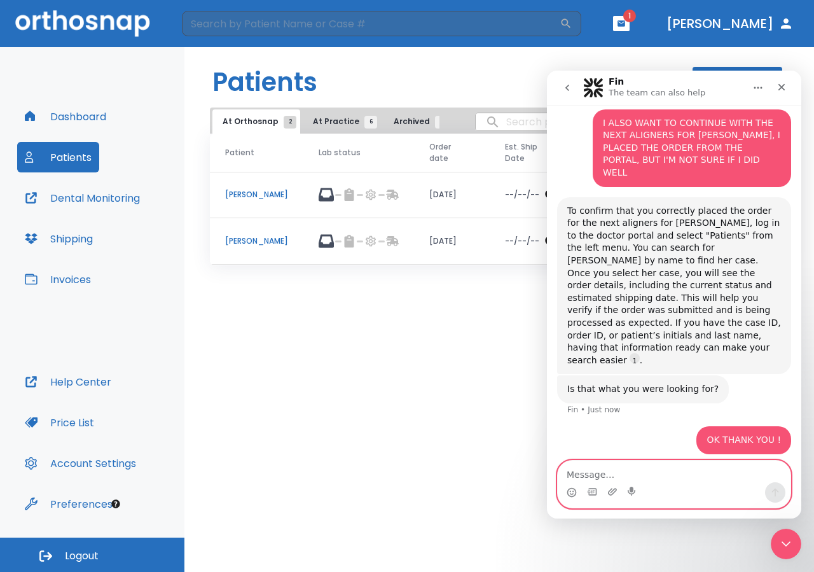
scroll to position [427, 0]
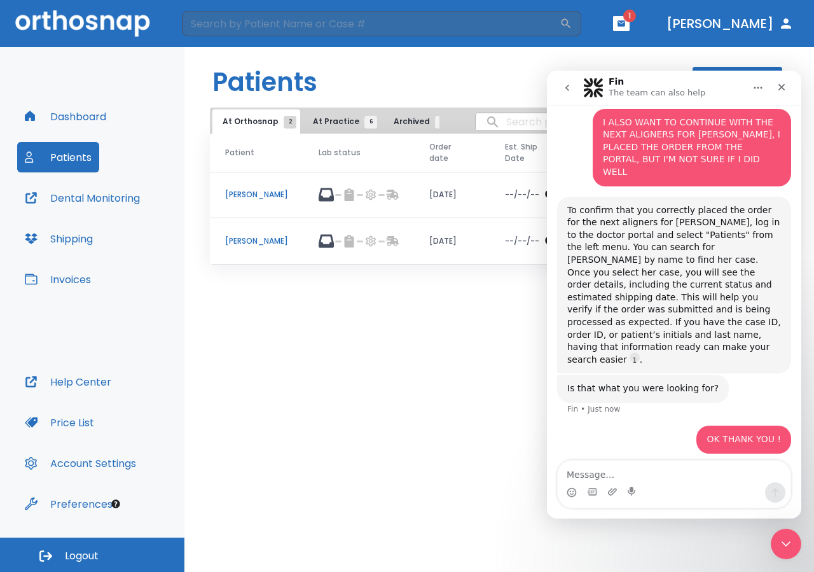
click at [439, 365] on div "Patients + Create order At Orthosnap 2 At Practice 6 Archived 2 Completed Patie…" at bounding box center [499, 309] width 630 height 525
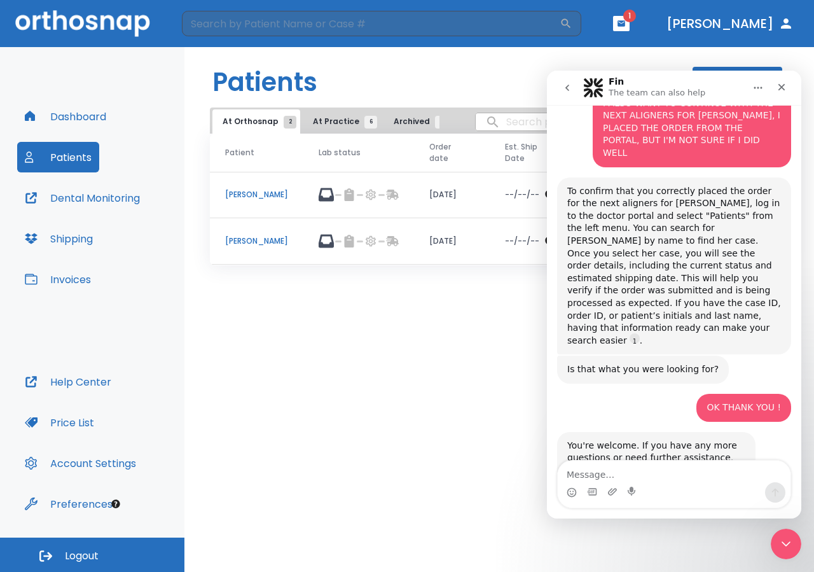
scroll to position [448, 0]
click at [781, 84] on icon "Close" at bounding box center [782, 87] width 10 height 10
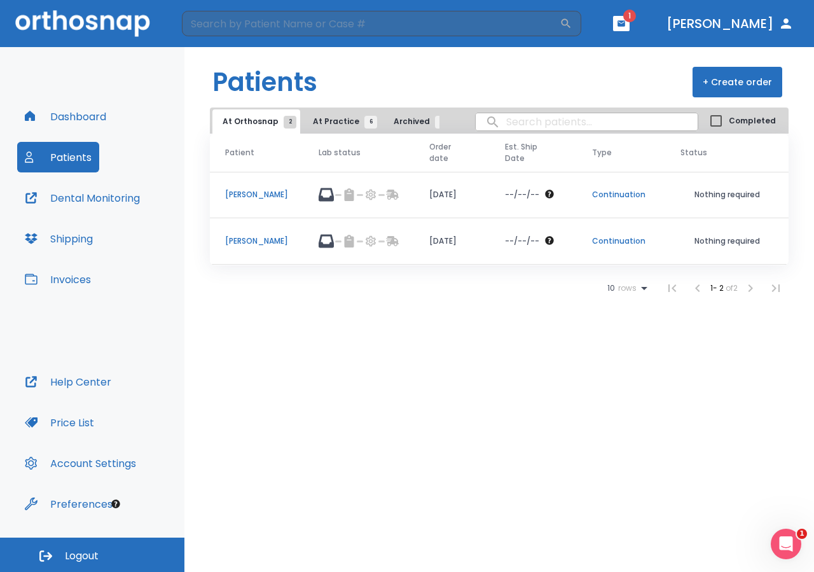
click at [746, 85] on button "+ Create order" at bounding box center [738, 82] width 90 height 31
click at [339, 122] on span "At Practice 6" at bounding box center [342, 121] width 58 height 11
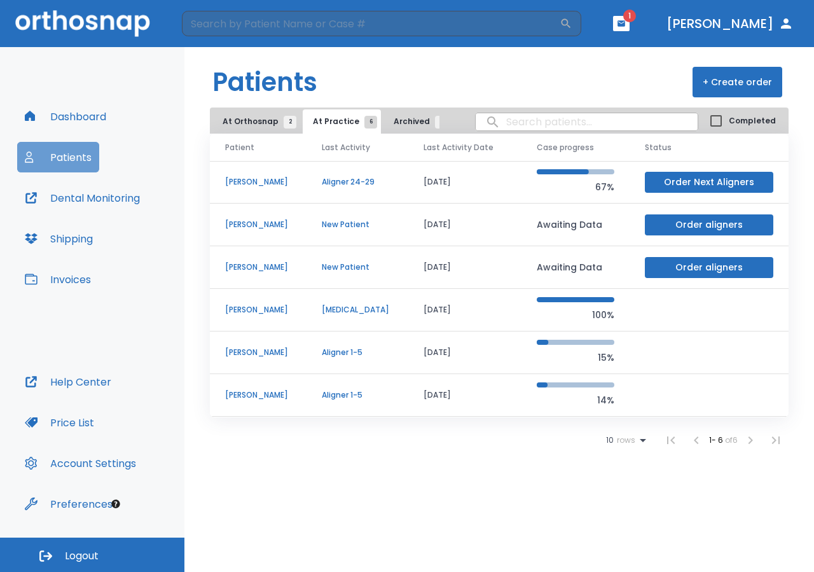
click at [48, 157] on button "Patients" at bounding box center [58, 157] width 82 height 31
click at [405, 122] on span "Archived 2" at bounding box center [418, 121] width 48 height 11
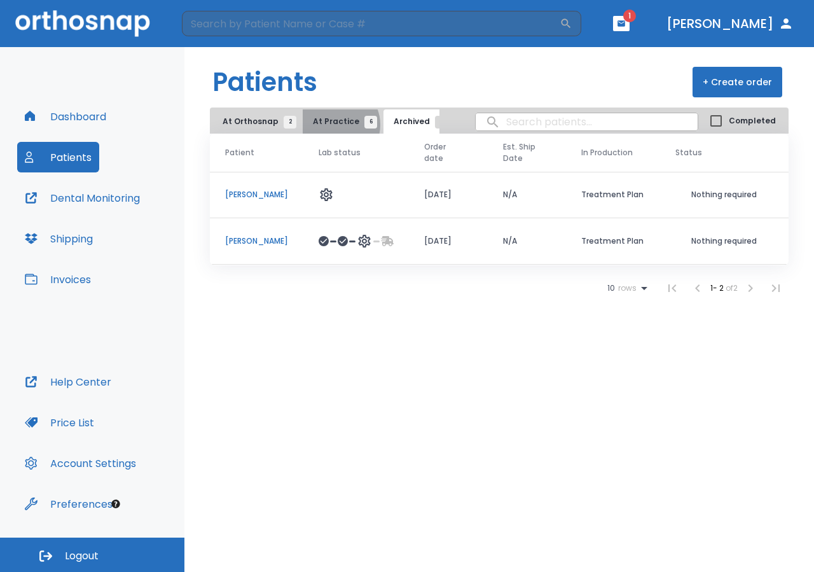
click at [333, 125] on span "At Practice 6" at bounding box center [342, 121] width 58 height 11
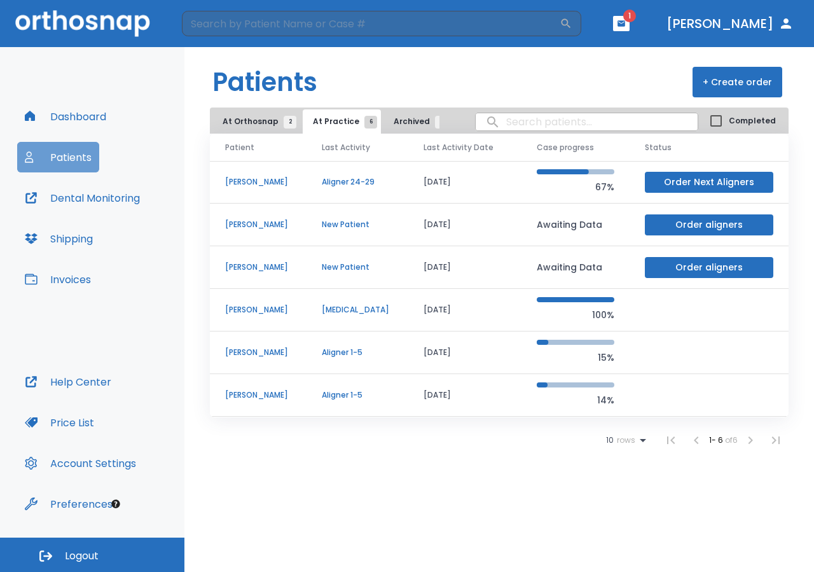
click at [55, 159] on button "Patients" at bounding box center [58, 157] width 82 height 31
click at [630, 27] on button "button" at bounding box center [621, 23] width 17 height 15
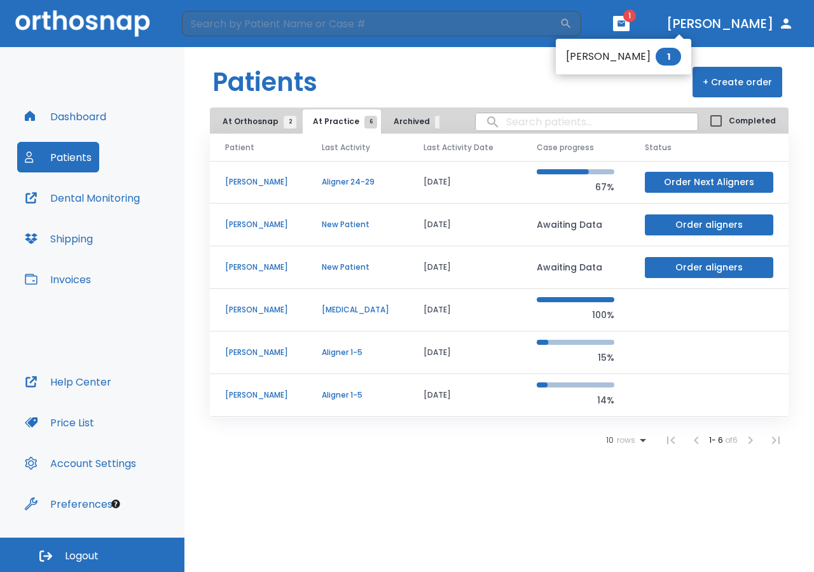
click at [522, 88] on div at bounding box center [407, 286] width 814 height 572
click at [555, 122] on input "search" at bounding box center [587, 121] width 222 height 25
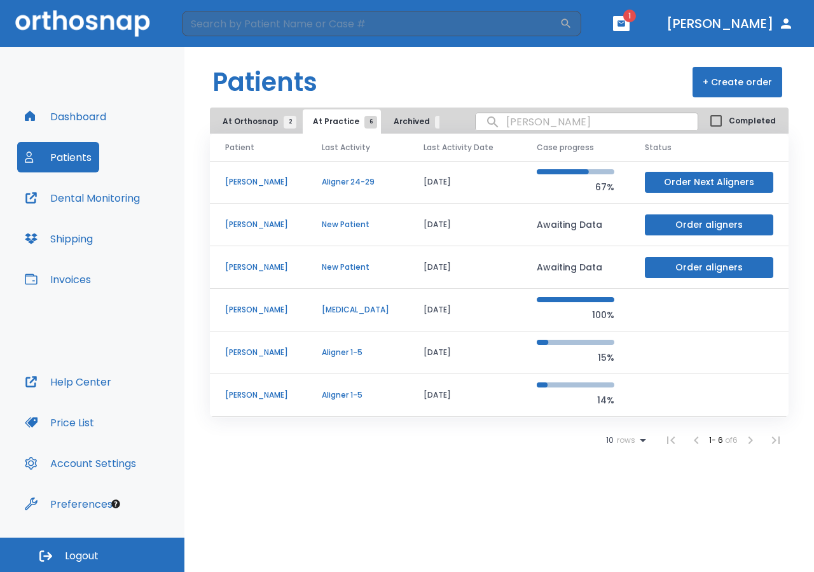
type input "JESSICA"
click at [585, 69] on header "Patients + Create order" at bounding box center [499, 77] width 630 height 60
click at [763, 24] on button "Dr. Galan" at bounding box center [730, 23] width 137 height 23
click at [728, 79] on button "+ Create order" at bounding box center [738, 82] width 90 height 31
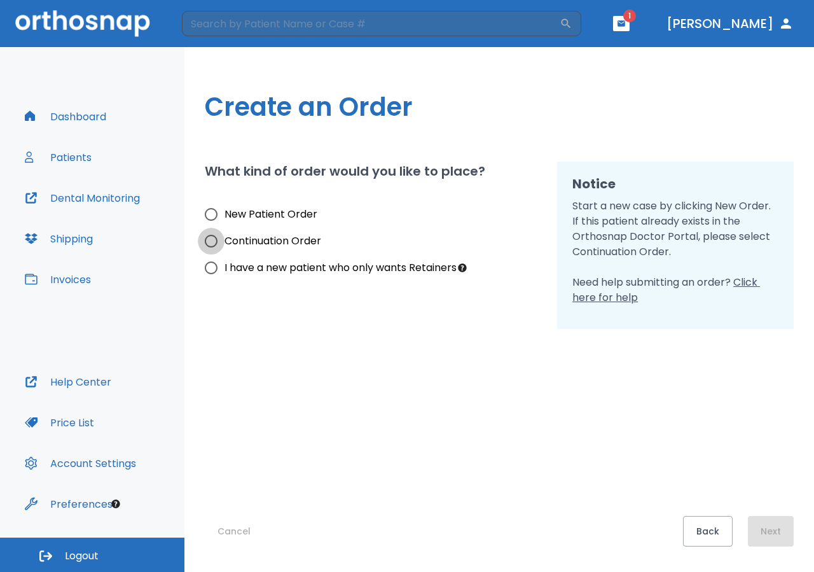
click at [211, 243] on input "Continuation Order" at bounding box center [211, 241] width 27 height 27
radio input "true"
click at [773, 532] on button "Next" at bounding box center [771, 531] width 46 height 31
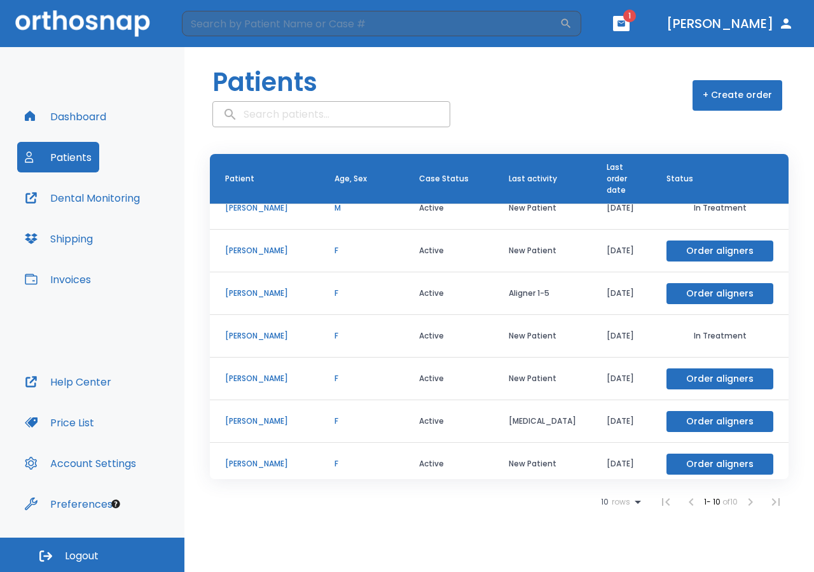
scroll to position [88, 0]
